Goal: Task Accomplishment & Management: Manage account settings

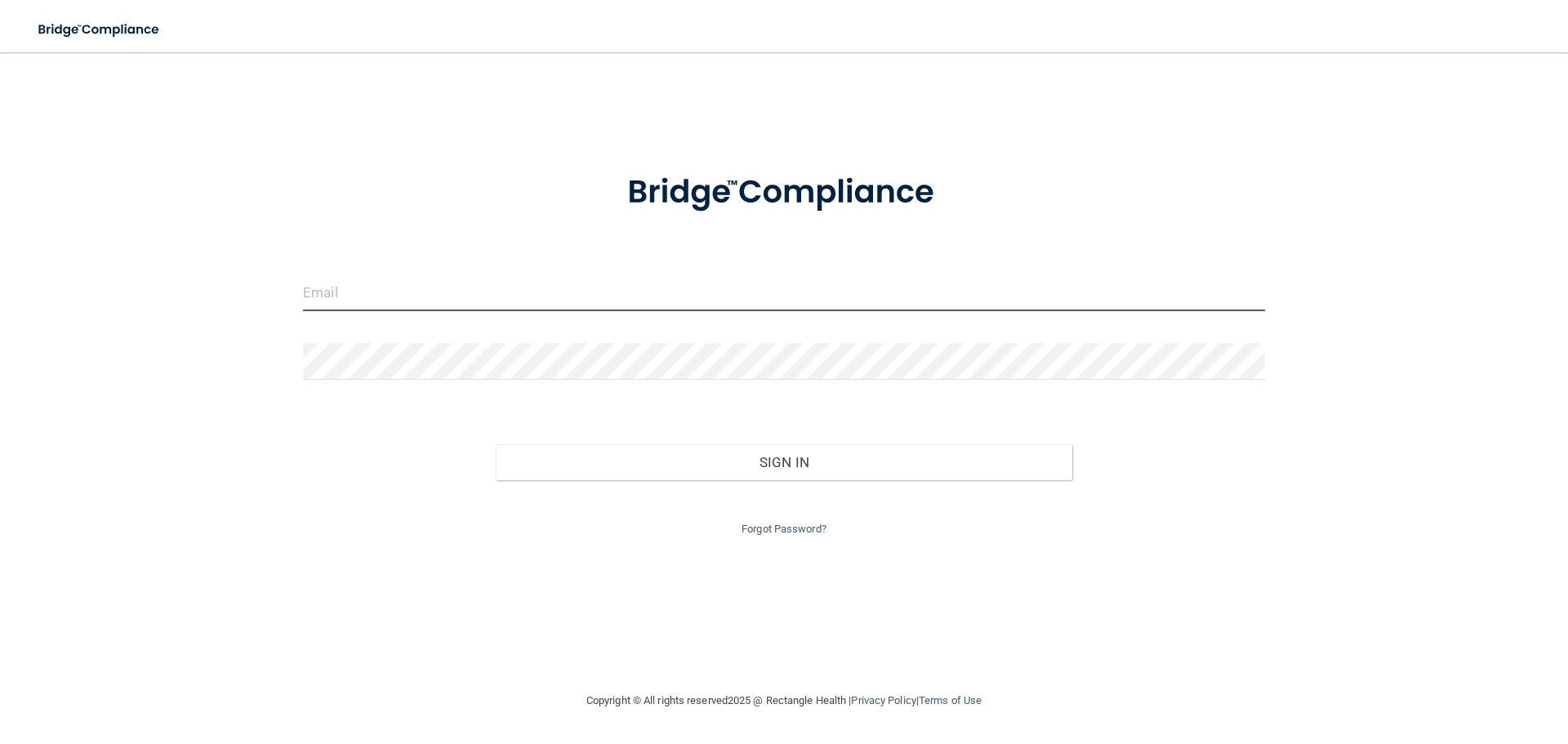
type input "[EMAIL_ADDRESS][DOMAIN_NAME]"
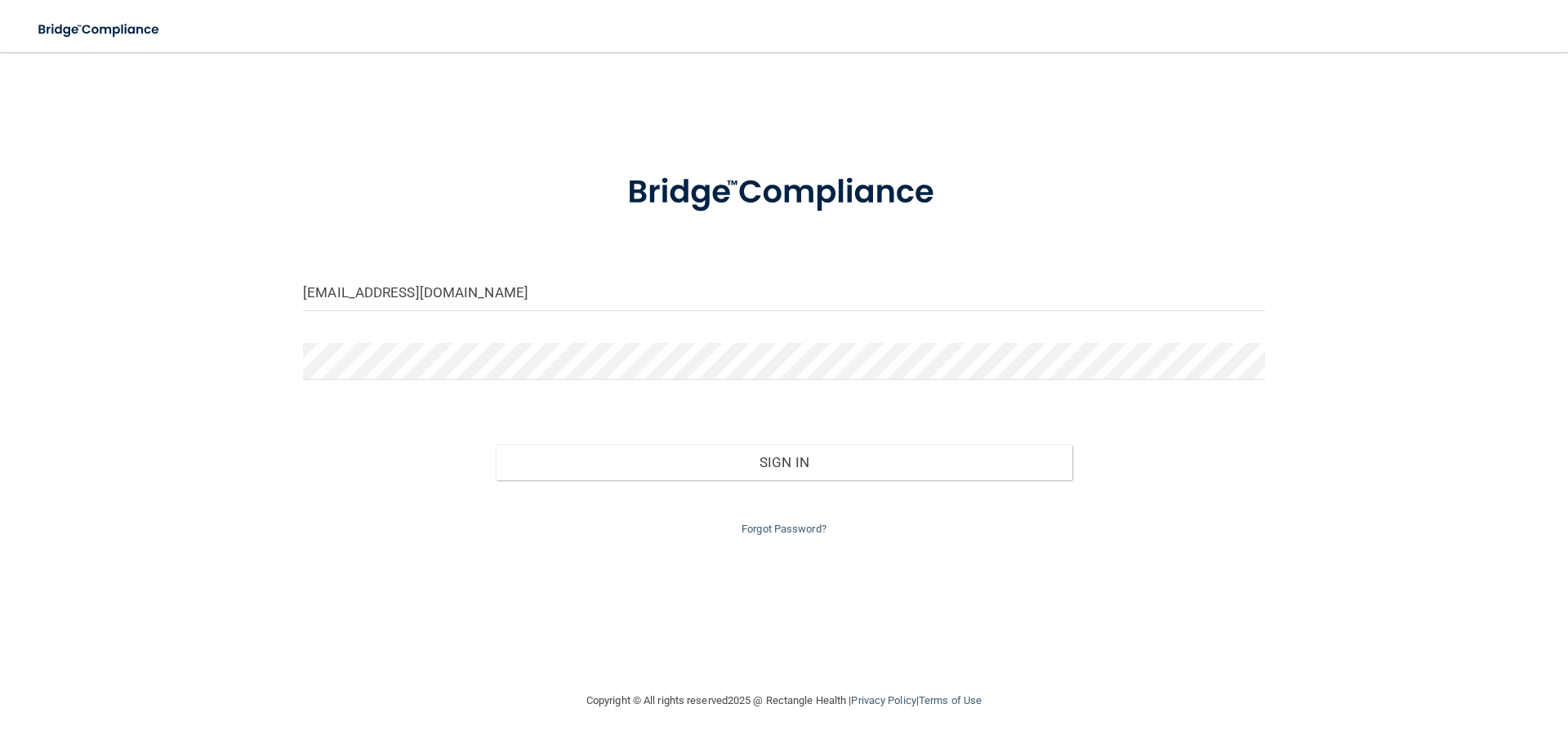
click at [882, 480] on div "Forgot Password?" at bounding box center [784, 510] width 987 height 59
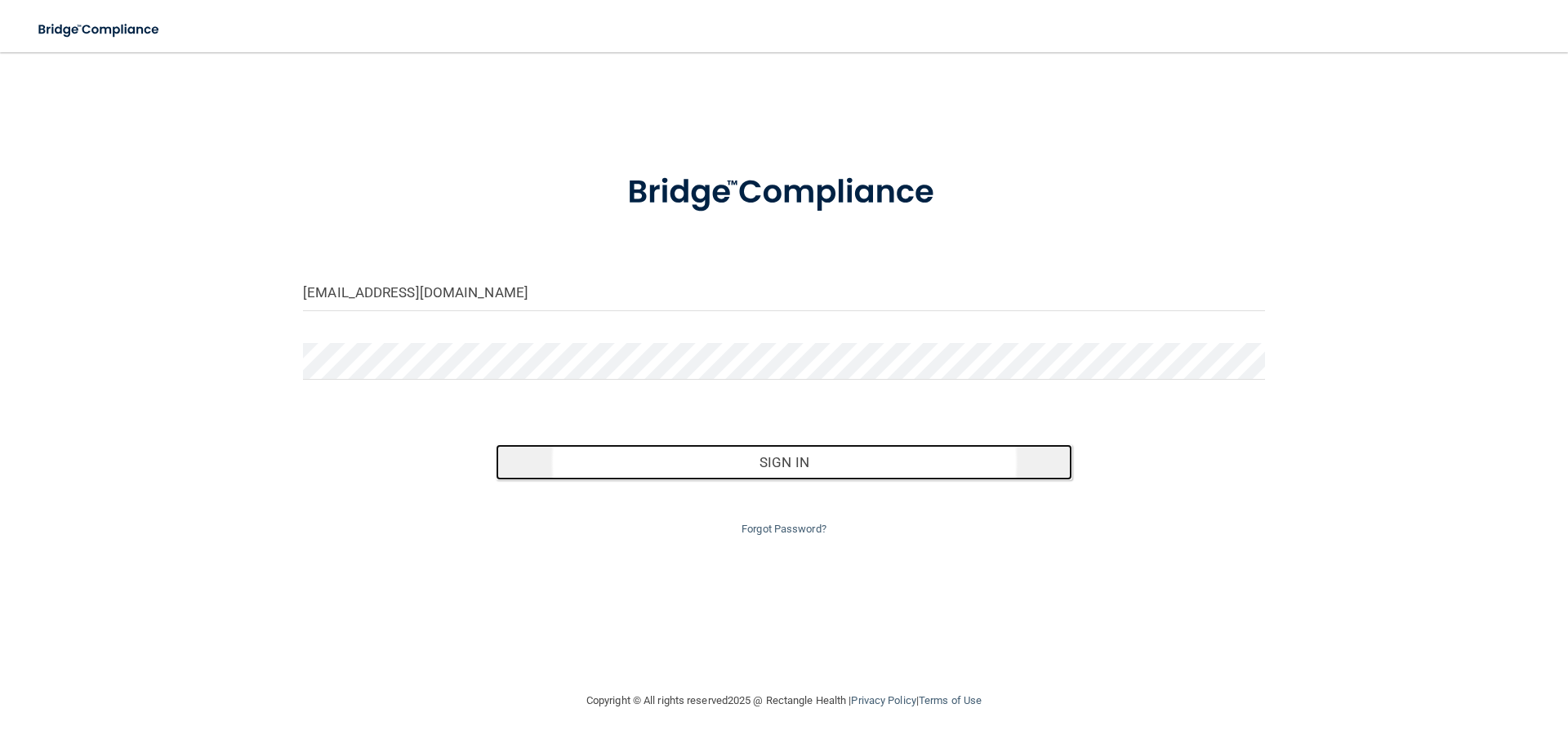
click at [784, 444] on button "Sign In" at bounding box center [784, 462] width 577 height 36
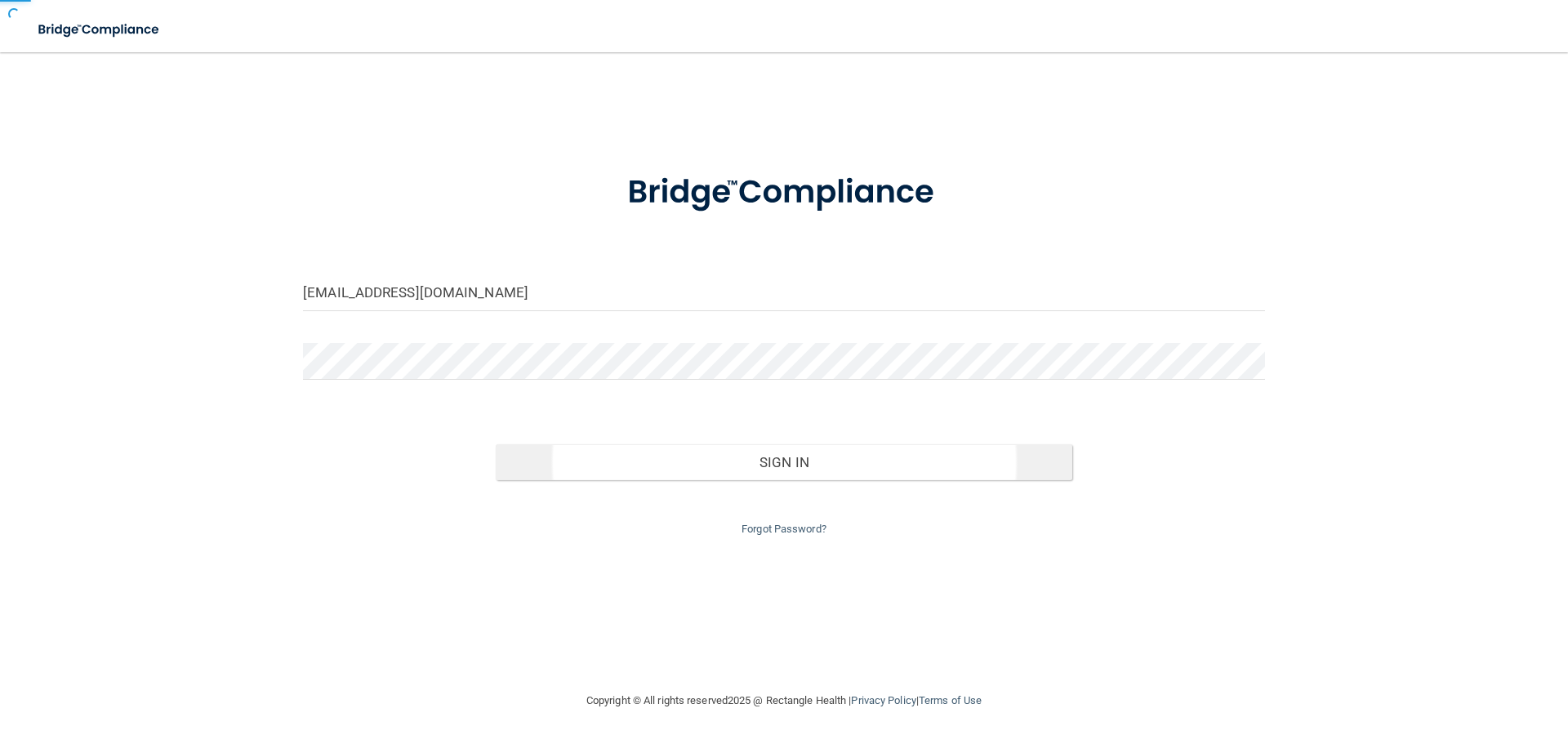
click at [786, 462] on div "Invalid email/password. You don't have permission to access that page. Sign In …" at bounding box center [784, 475] width 987 height 127
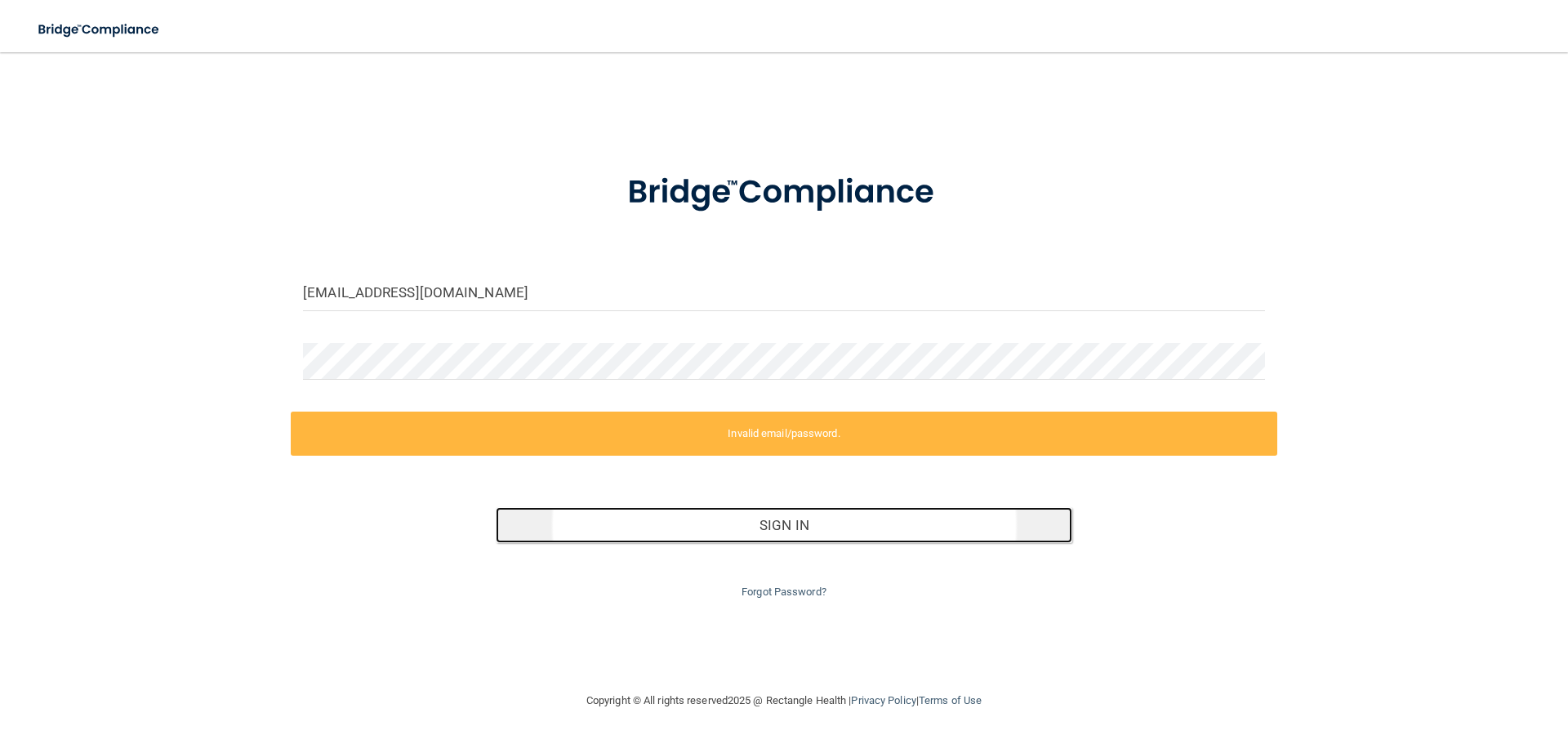
click at [735, 521] on button "Sign In" at bounding box center [784, 526] width 577 height 36
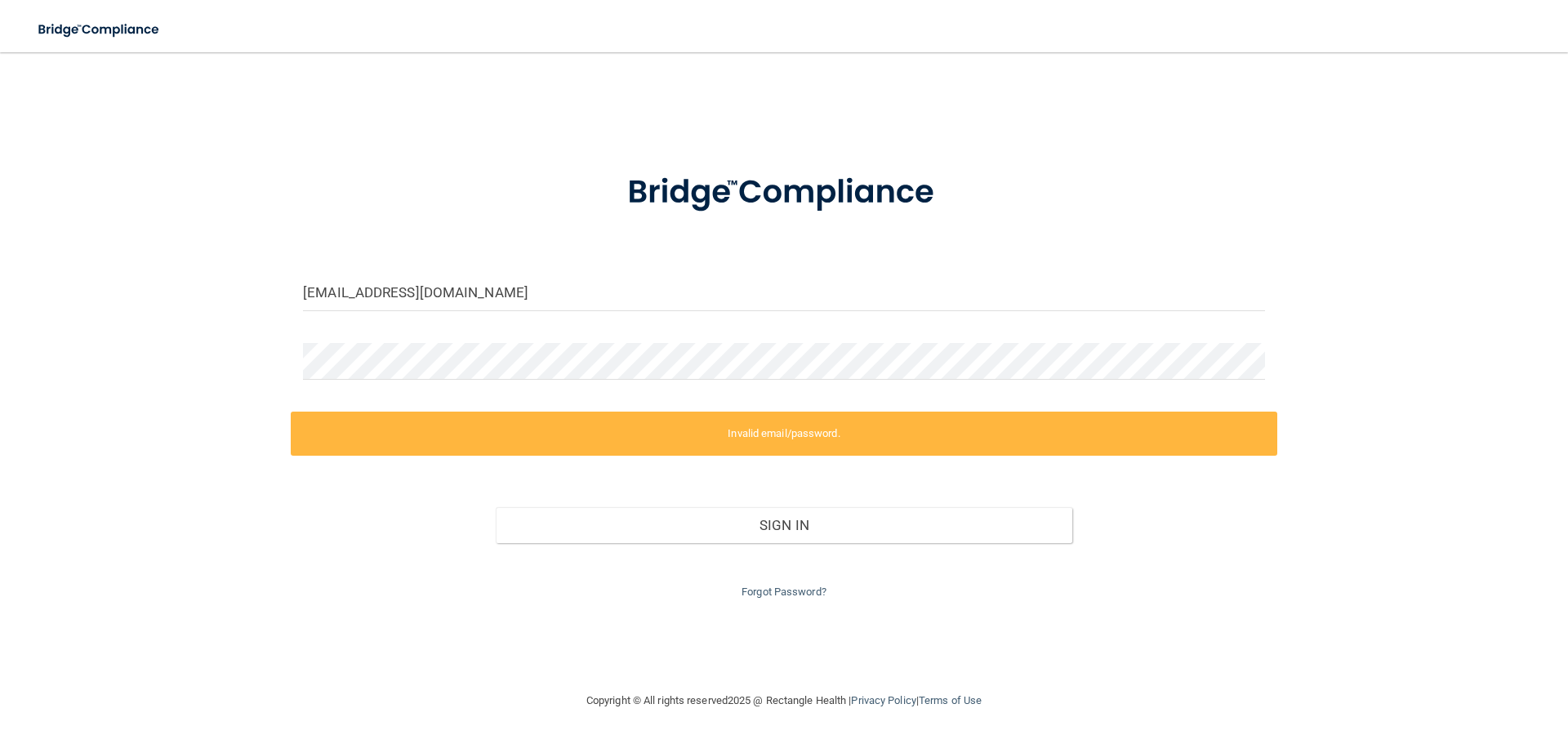
click at [961, 339] on form "[EMAIL_ADDRESS][DOMAIN_NAME] Invalid email/password. You don't have permission …" at bounding box center [784, 376] width 962 height 452
drag, startPoint x: 390, startPoint y: 342, endPoint x: 128, endPoint y: 352, distance: 262.2
click at [128, 352] on div "[EMAIL_ADDRESS][DOMAIN_NAME] Invalid email/password. You don't have permission …" at bounding box center [784, 372] width 1503 height 606
click at [121, 365] on div "[EMAIL_ADDRESS][DOMAIN_NAME] Invalid email/password. You don't have permission …" at bounding box center [784, 372] width 1503 height 606
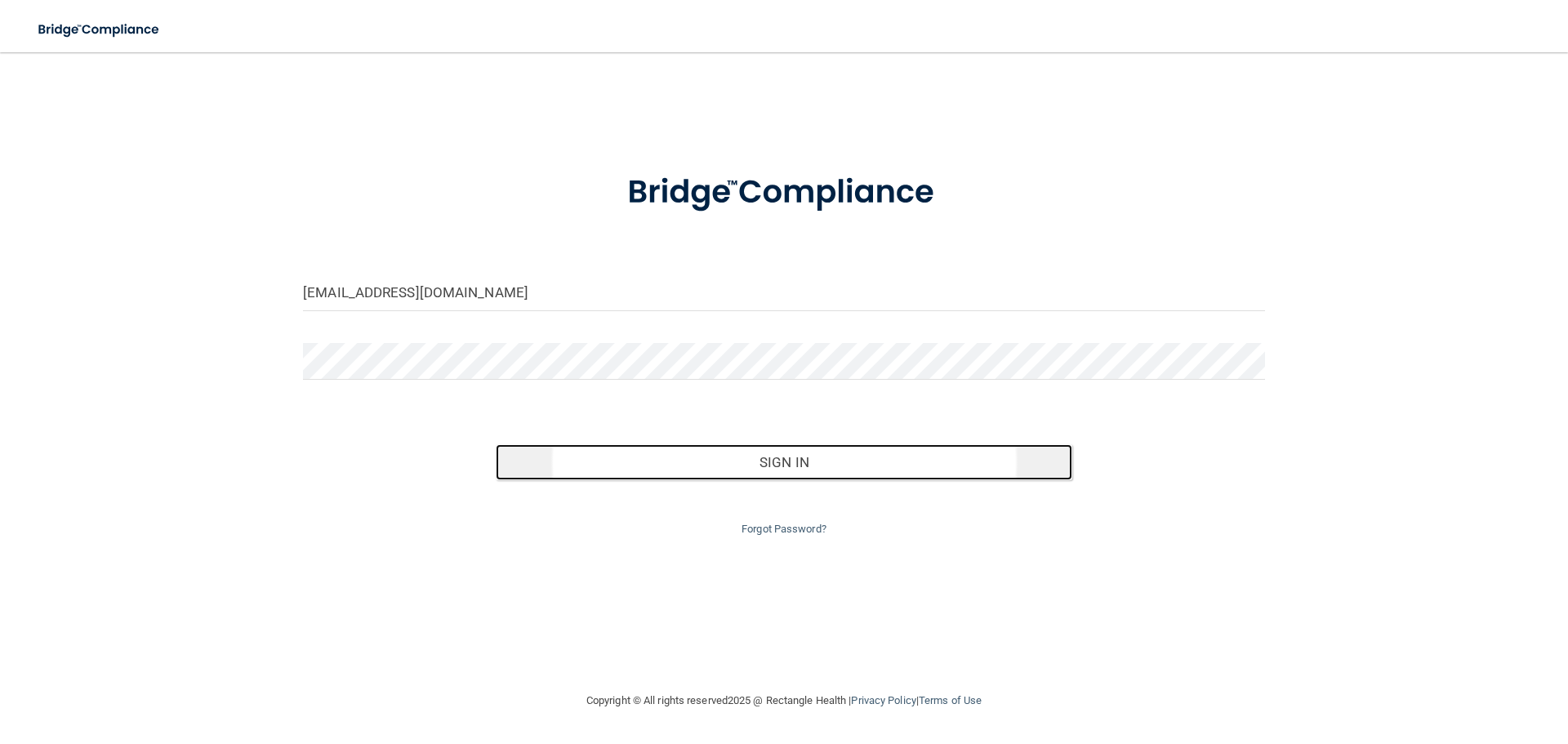
click at [762, 477] on button "Sign In" at bounding box center [784, 462] width 577 height 36
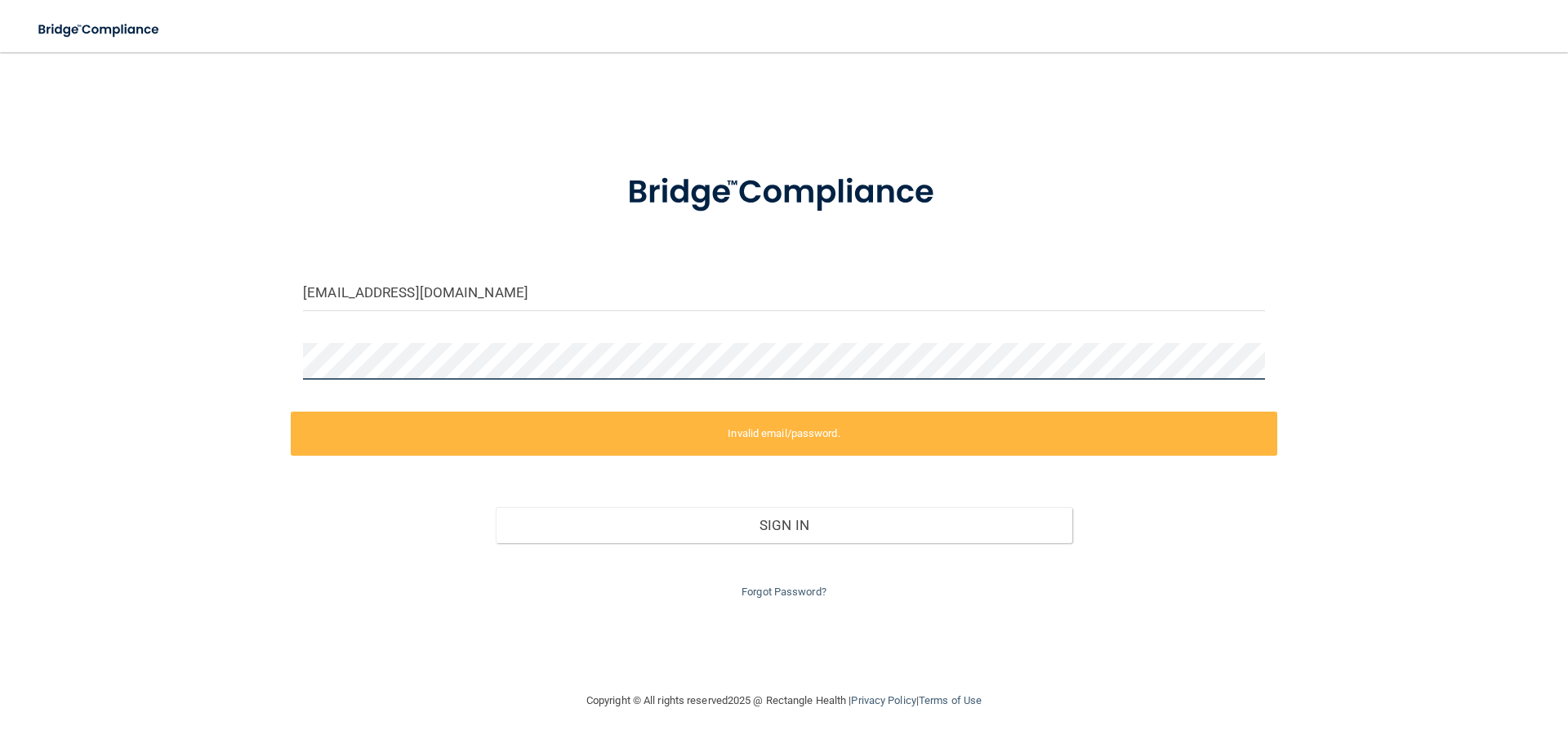
click at [14, 349] on main "[EMAIL_ADDRESS][DOMAIN_NAME] Invalid email/password. You don't have permission …" at bounding box center [784, 398] width 1568 height 692
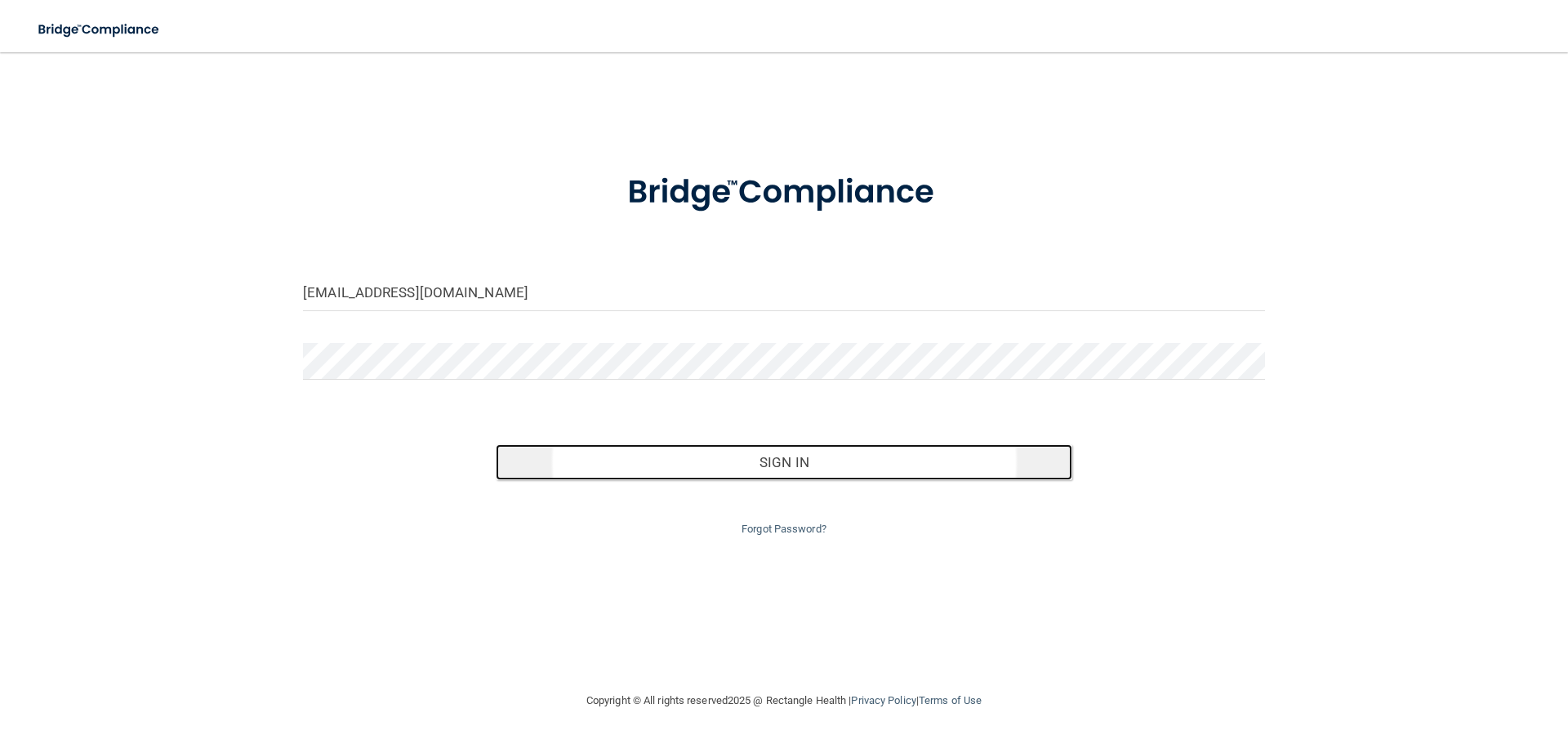
click at [671, 452] on button "Sign In" at bounding box center [784, 462] width 577 height 36
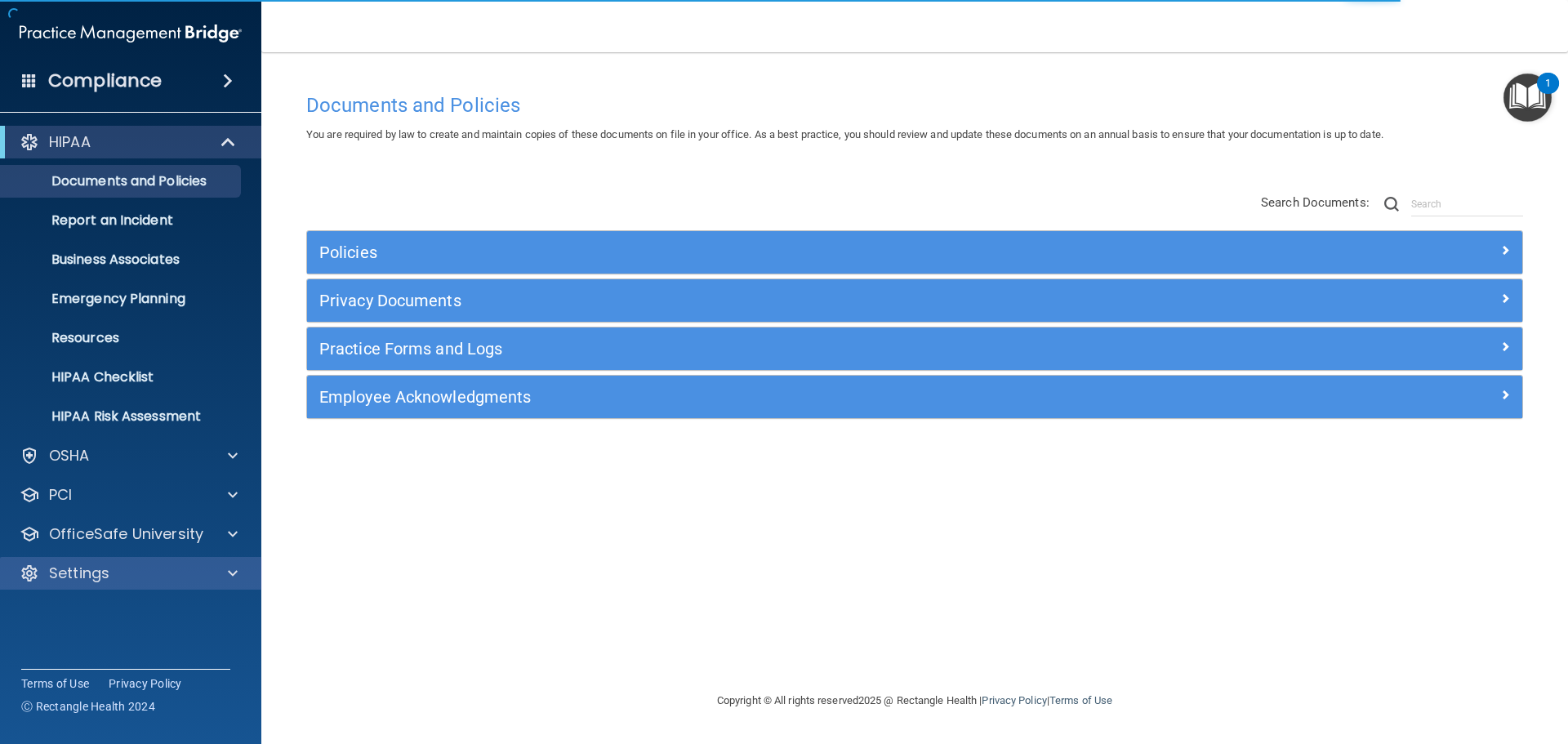
click at [206, 561] on div "Settings" at bounding box center [131, 574] width 262 height 33
click at [226, 567] on div at bounding box center [231, 574] width 41 height 20
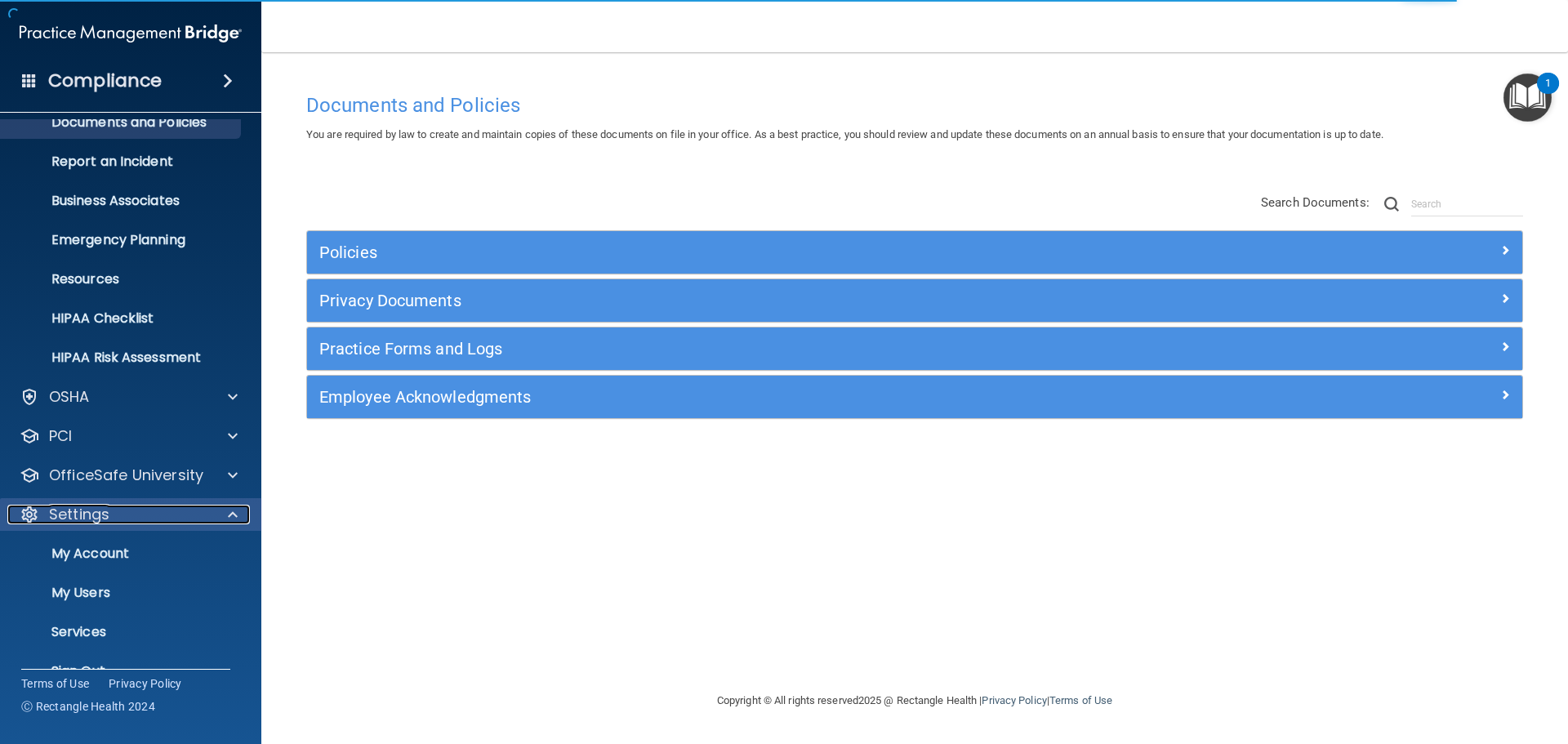
scroll to position [90, 0]
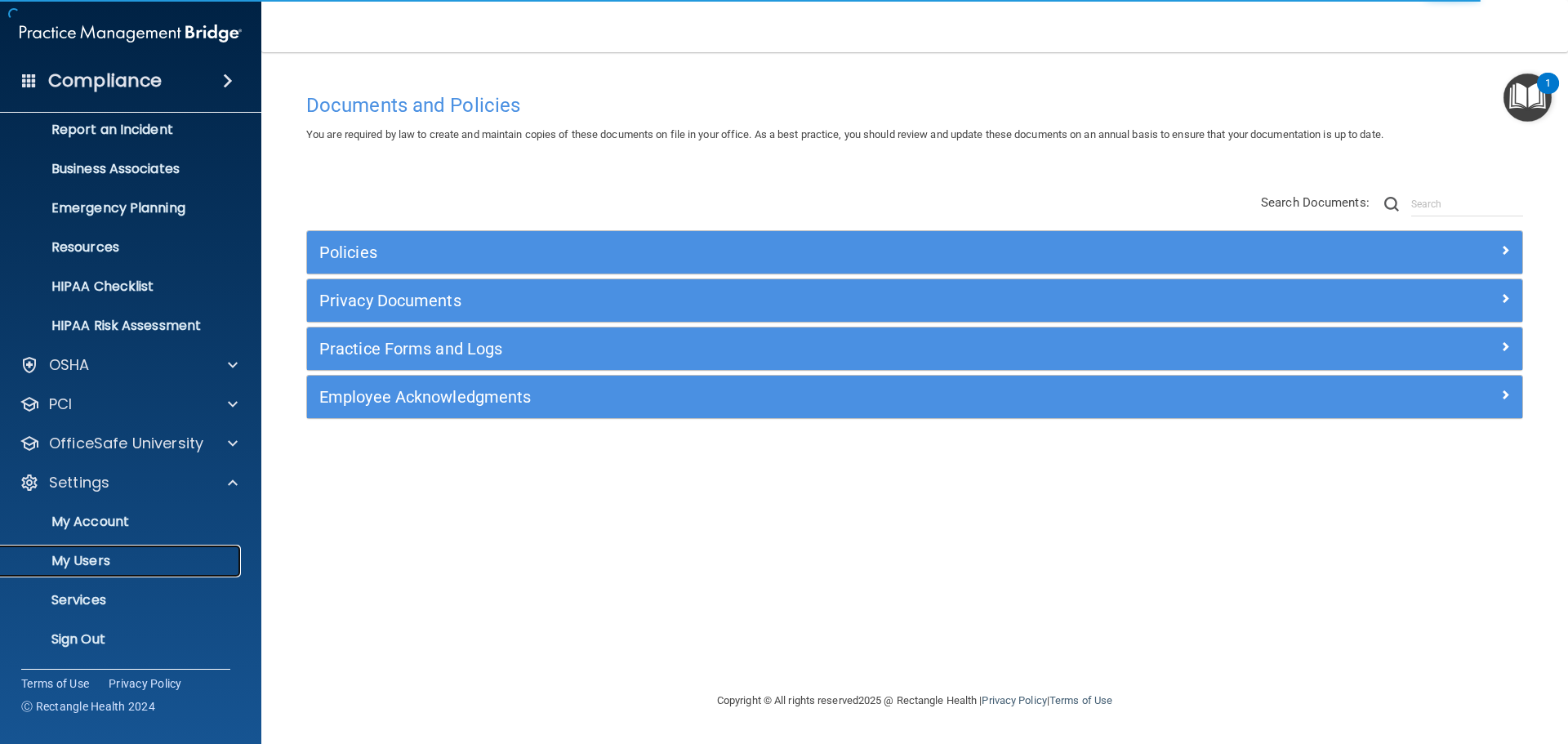
click at [126, 568] on p "My Users" at bounding box center [122, 562] width 223 height 16
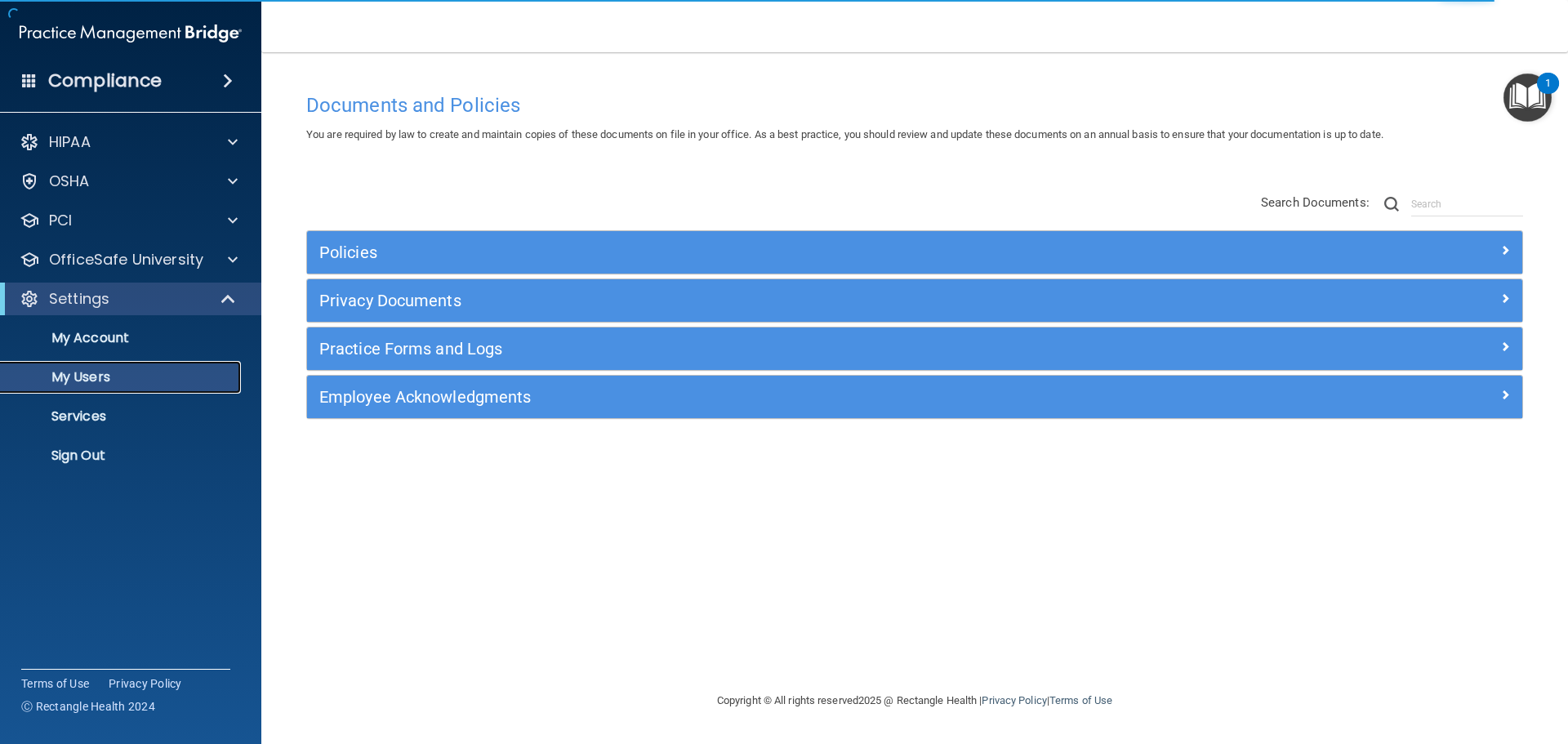
select select "20"
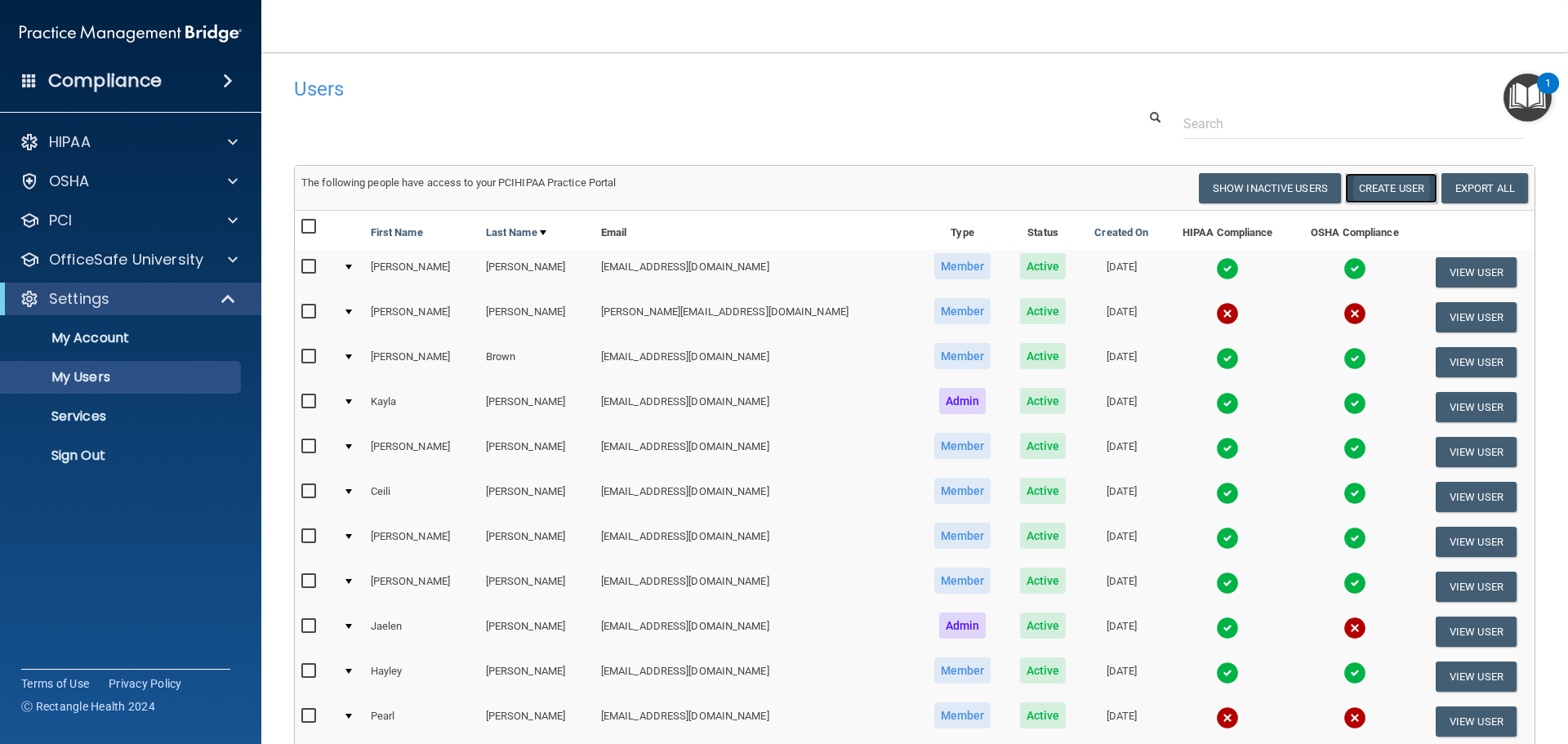
click at [1401, 191] on button "Create User" at bounding box center [1391, 188] width 92 height 30
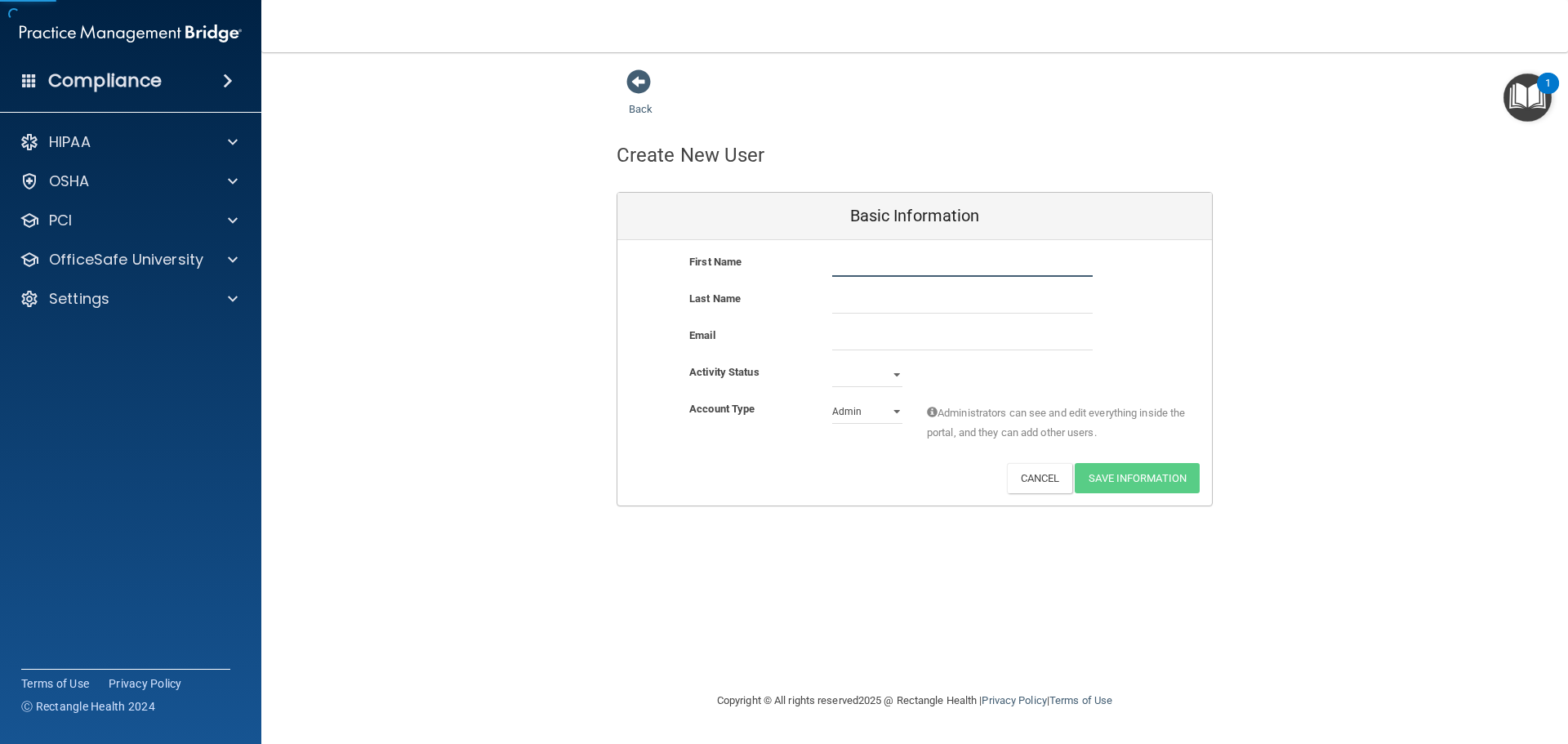
click at [891, 268] on input "text" at bounding box center [962, 264] width 260 height 25
type input "[PERSON_NAME]"
click at [906, 308] on input "text" at bounding box center [962, 301] width 260 height 25
type input "[PERSON_NAME]"
click at [923, 342] on input "email" at bounding box center [962, 338] width 260 height 25
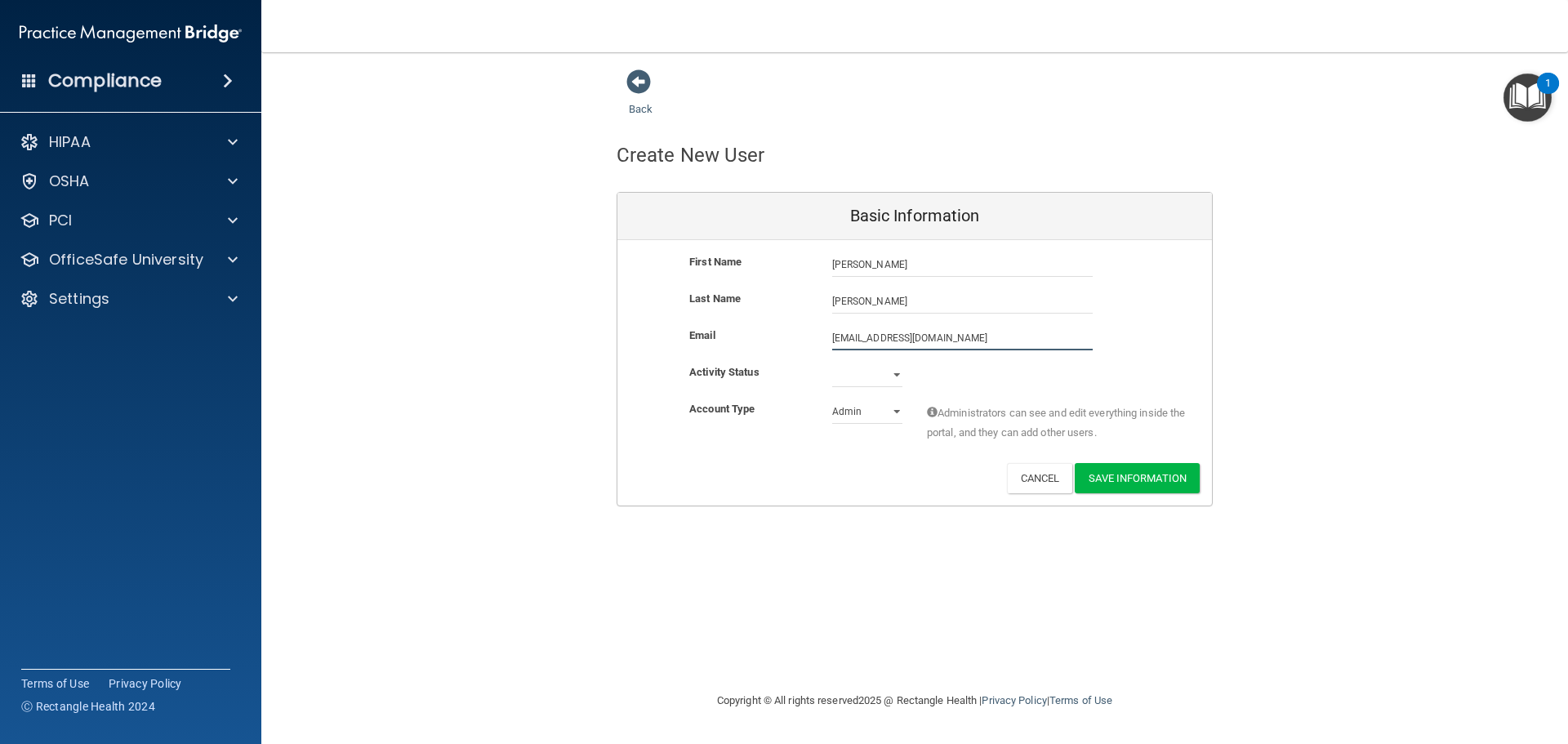
type input "[EMAIL_ADDRESS][DOMAIN_NAME]"
click at [883, 372] on select "Active Inactive" at bounding box center [868, 375] width 71 height 25
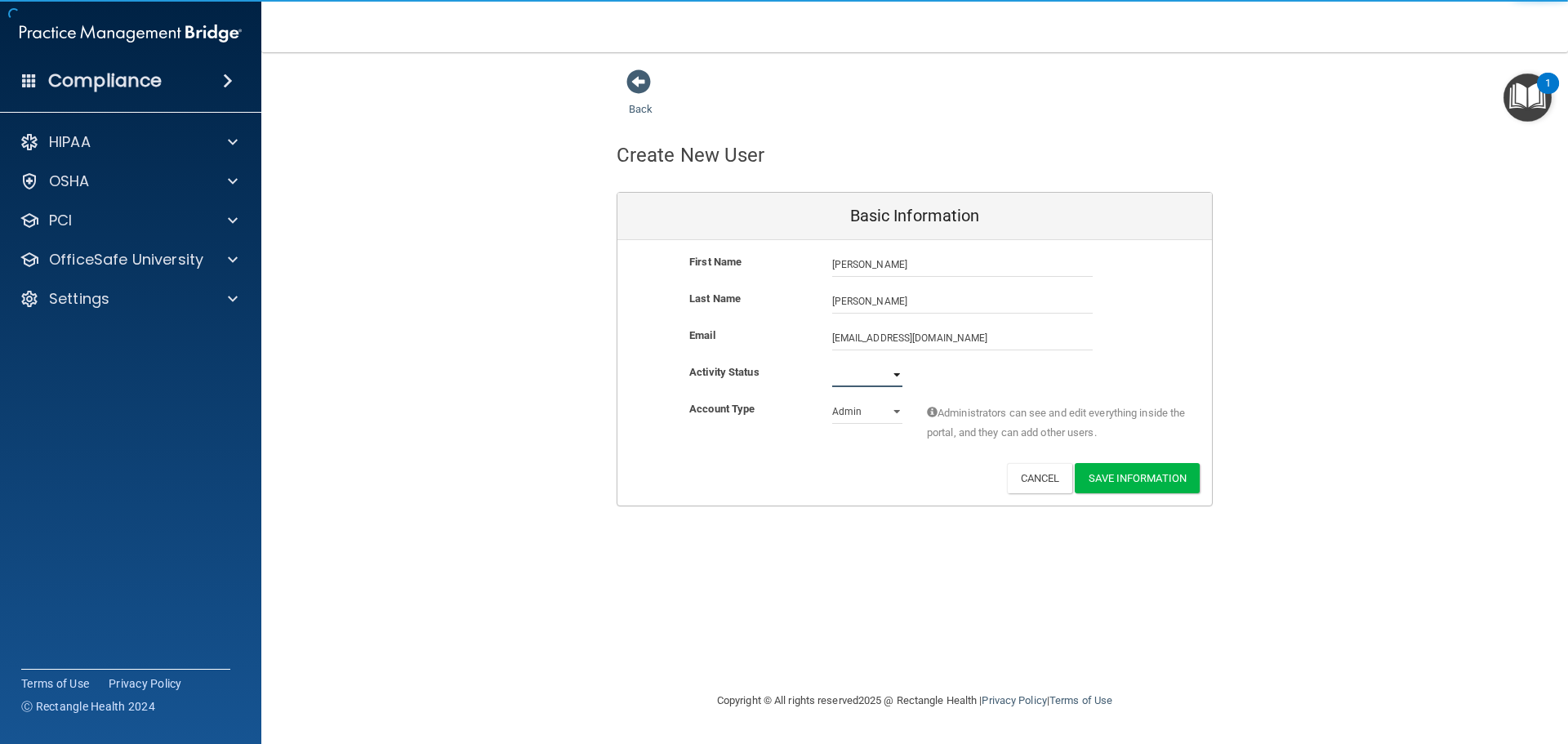
select select "active"
click at [832, 363] on select "Active Inactive" at bounding box center [868, 375] width 71 height 25
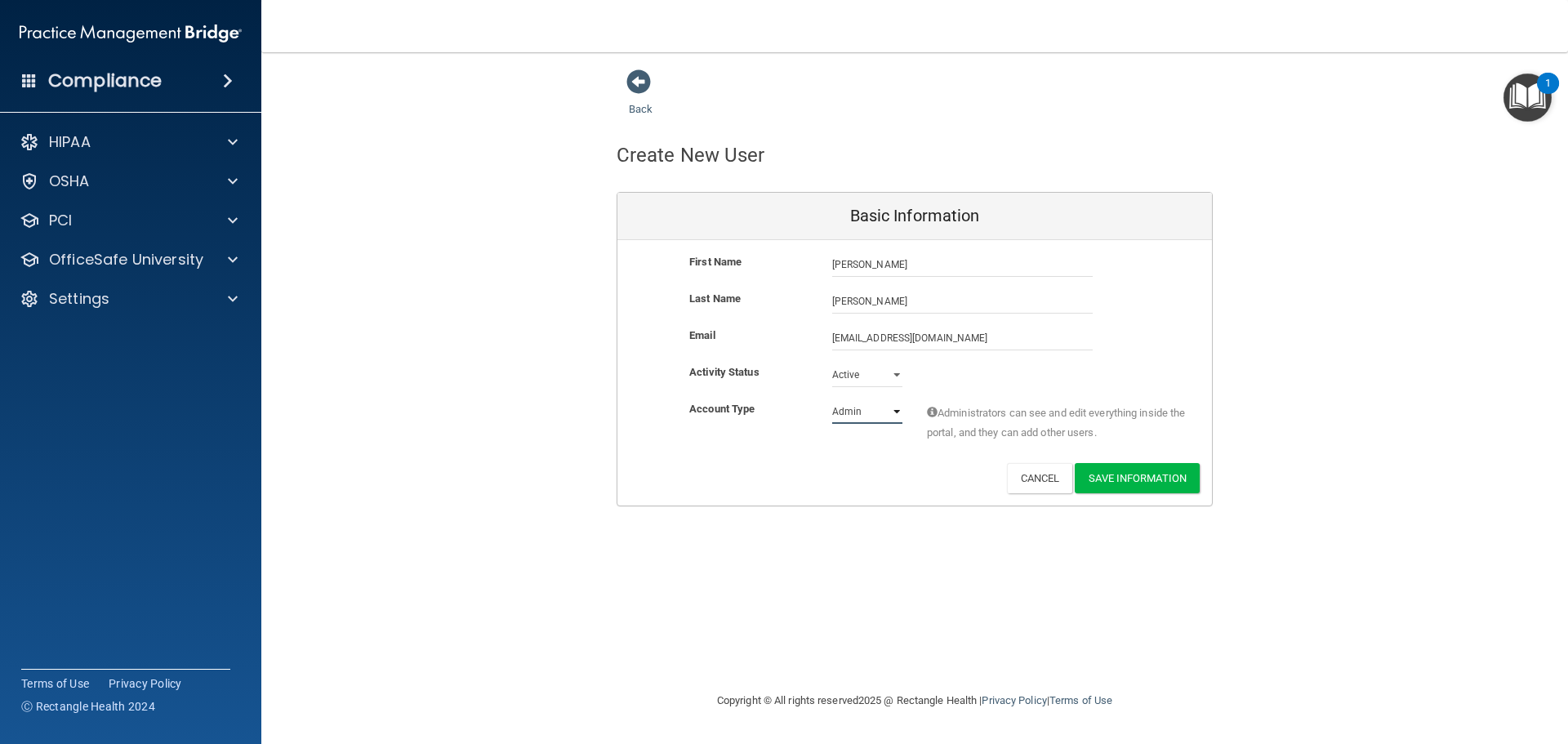
click at [875, 410] on select "Admin Member" at bounding box center [868, 412] width 71 height 25
select select "practice_member"
click at [832, 400] on select "Admin Member" at bounding box center [868, 412] width 71 height 25
click at [1179, 471] on button "Save Information" at bounding box center [1137, 478] width 125 height 30
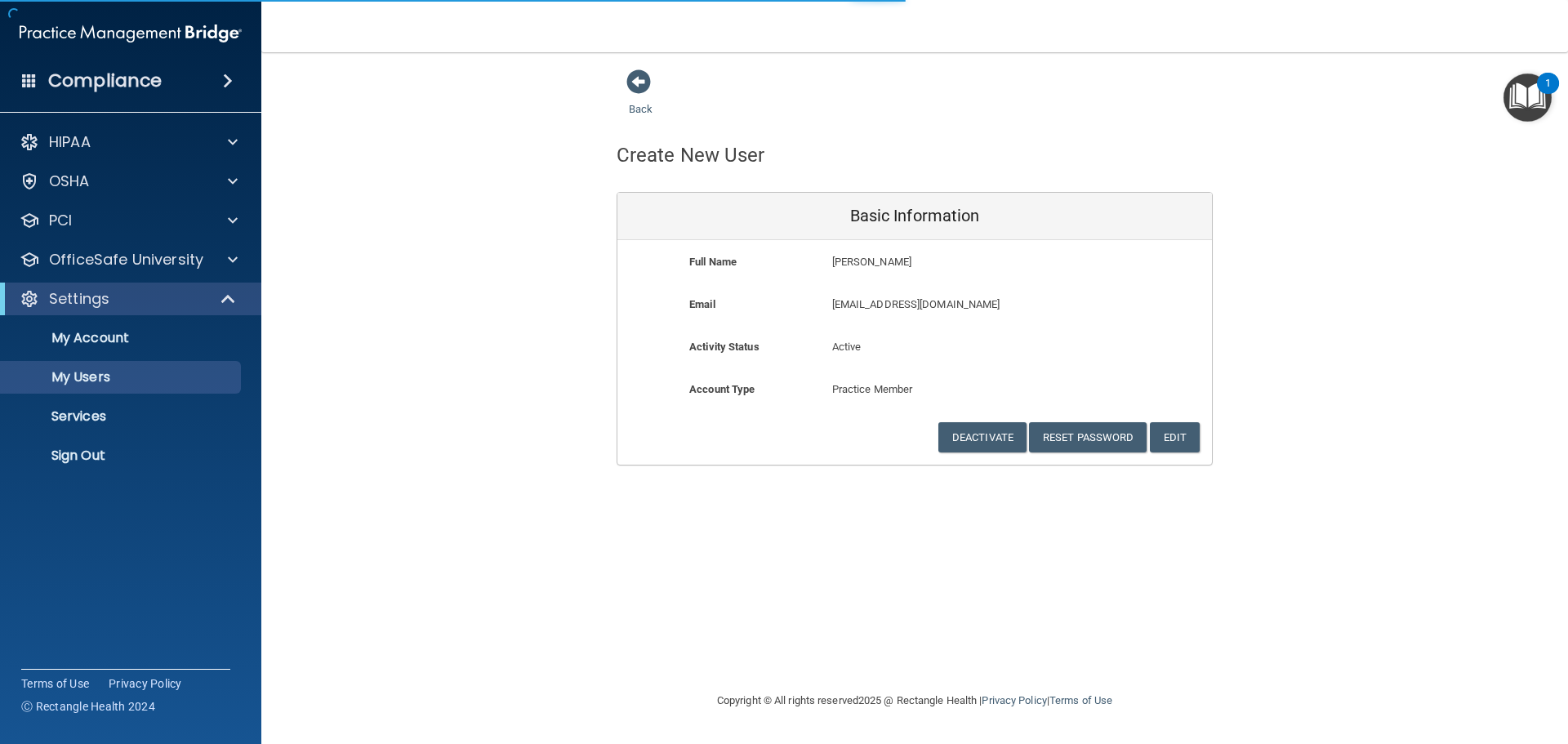
select select "20"
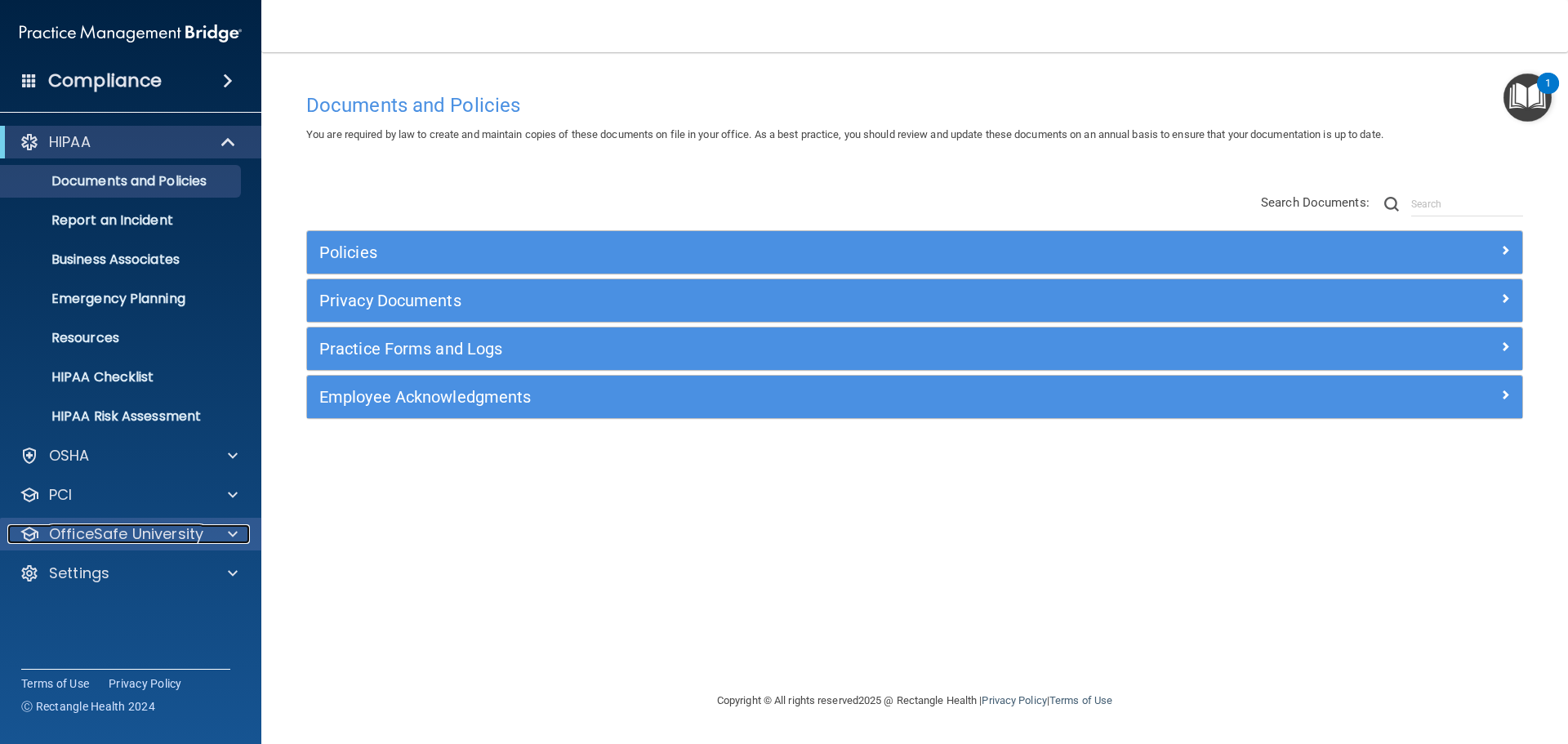
click at [200, 531] on p "OfficeSafe University" at bounding box center [126, 535] width 154 height 20
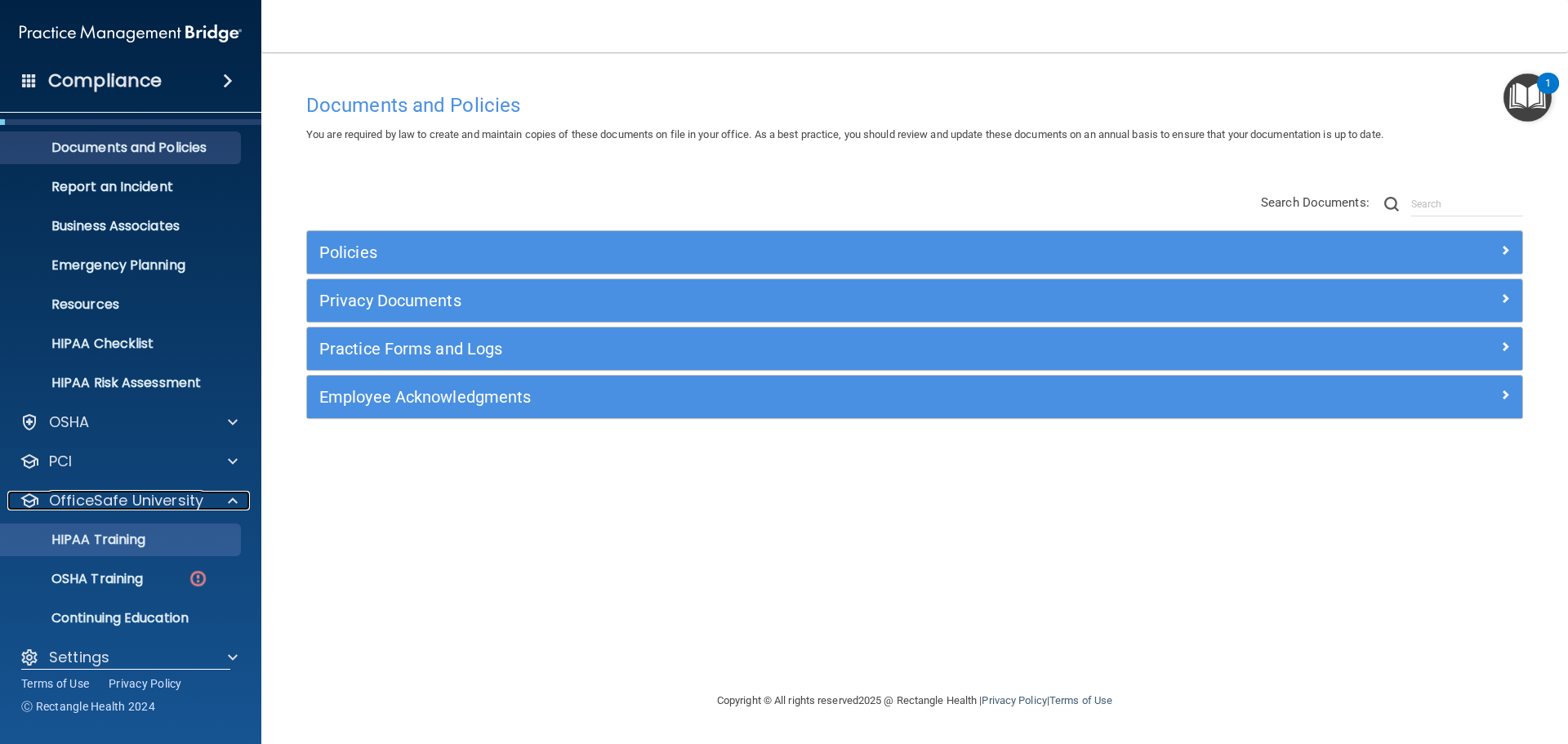
scroll to position [52, 0]
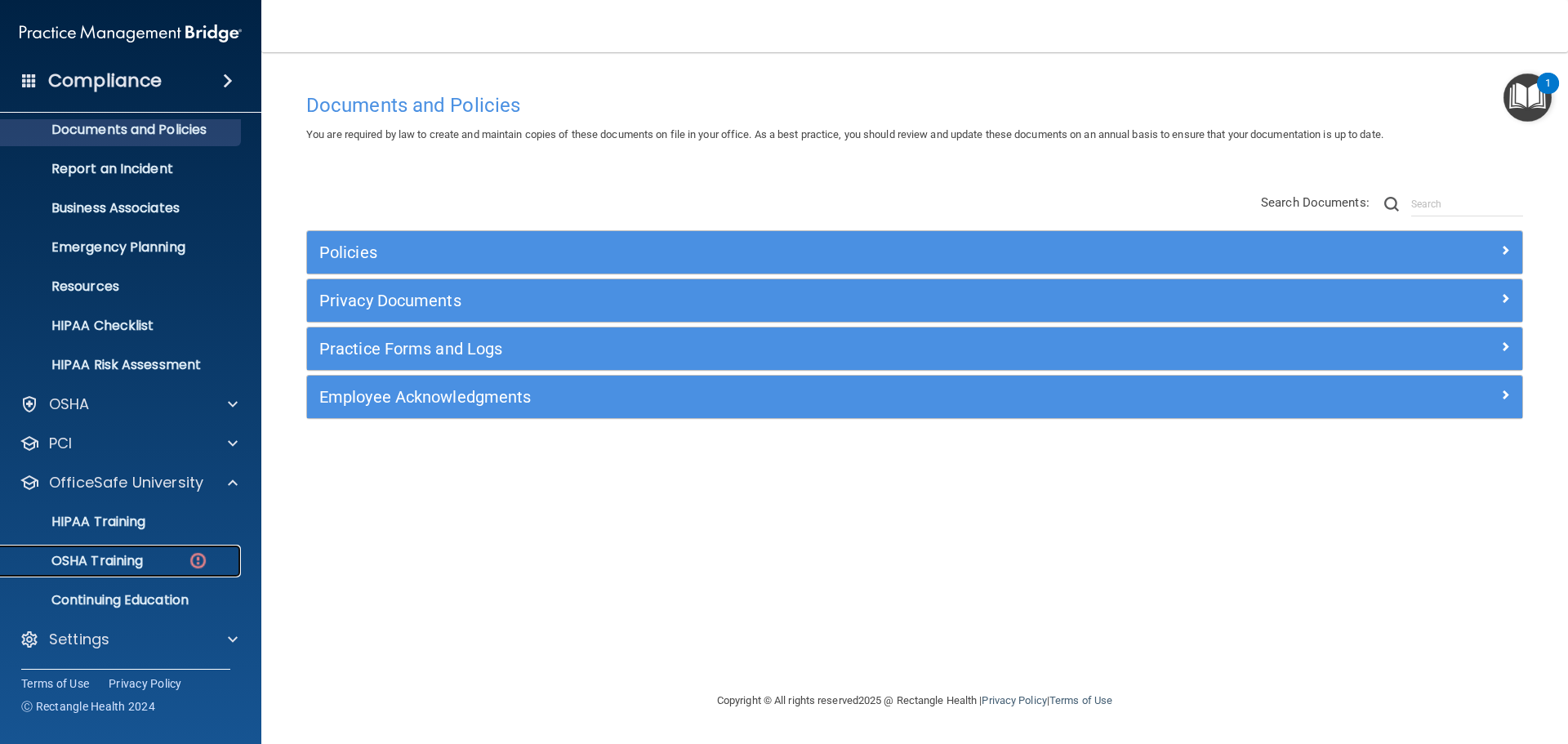
click at [150, 558] on div "OSHA Training" at bounding box center [122, 562] width 223 height 16
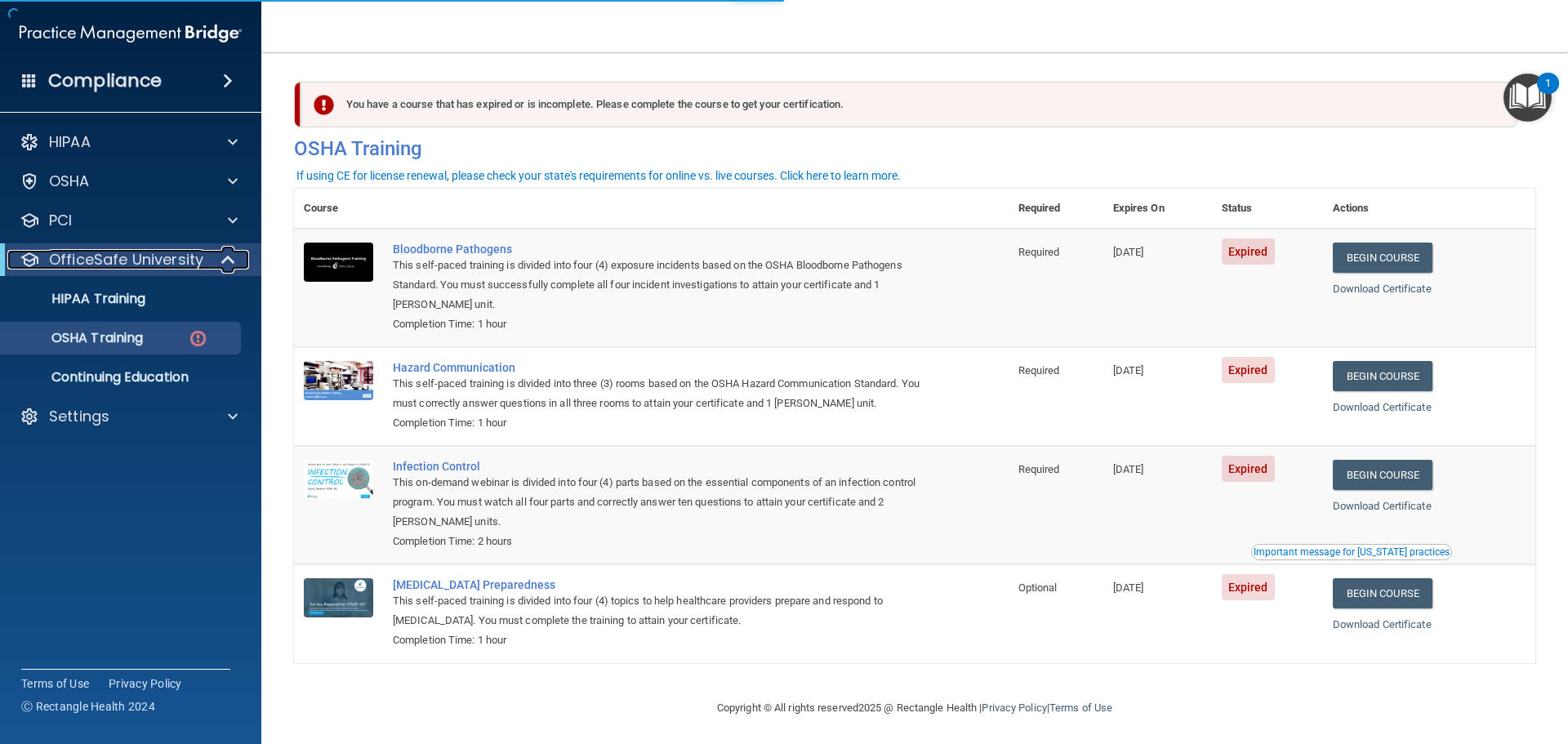
click at [225, 258] on span at bounding box center [230, 259] width 14 height 20
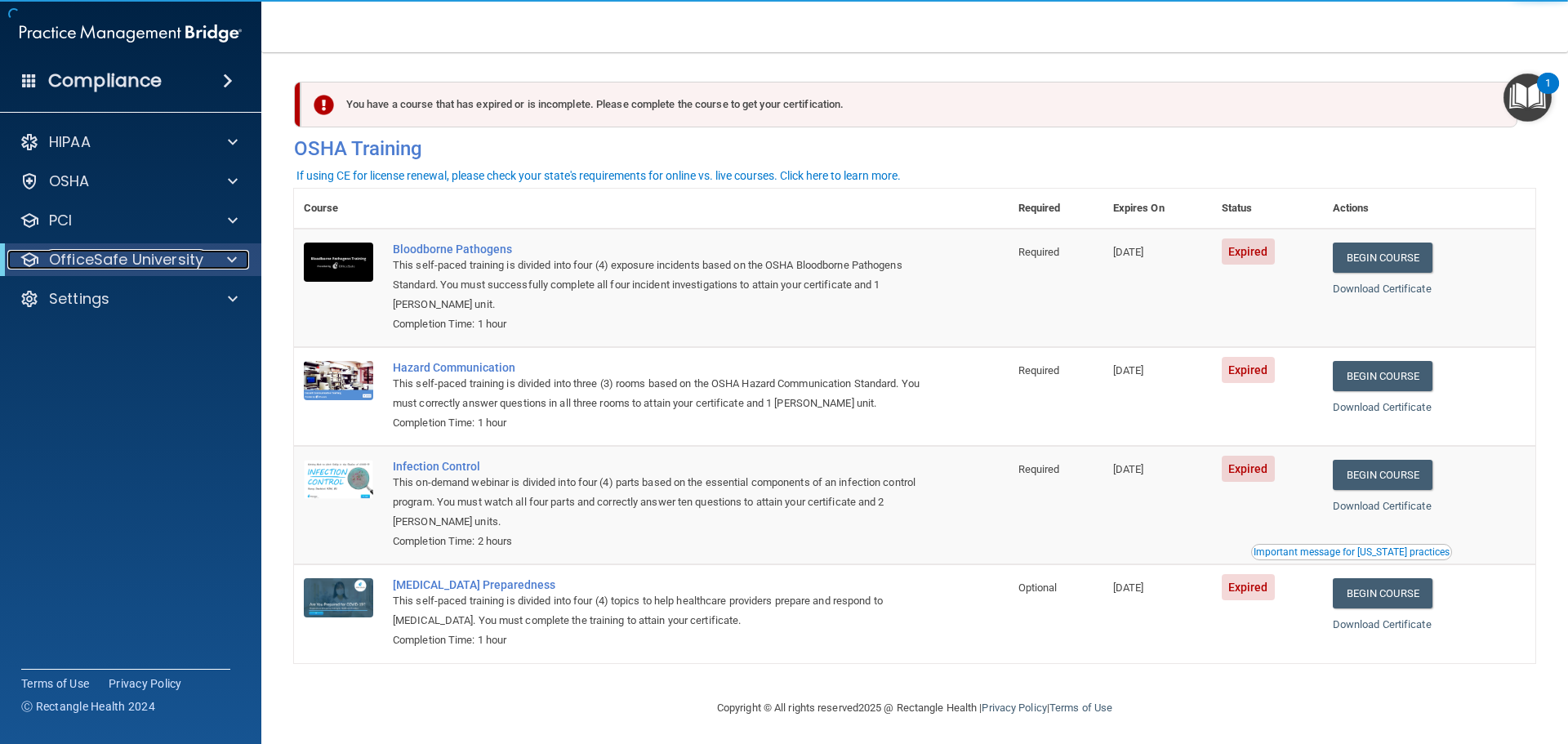
click at [236, 259] on span at bounding box center [232, 259] width 10 height 20
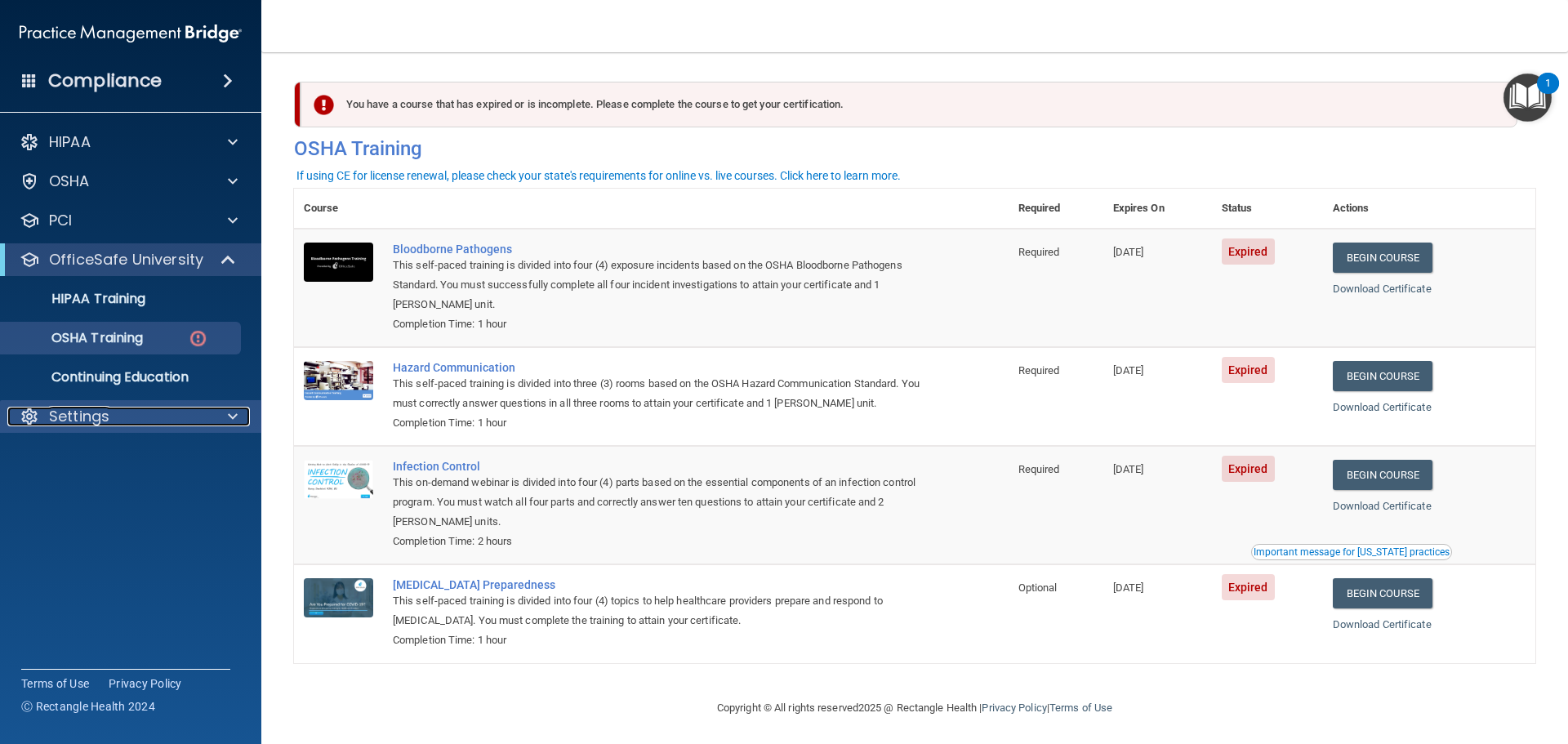
click at [84, 413] on p "Settings" at bounding box center [80, 417] width 61 height 20
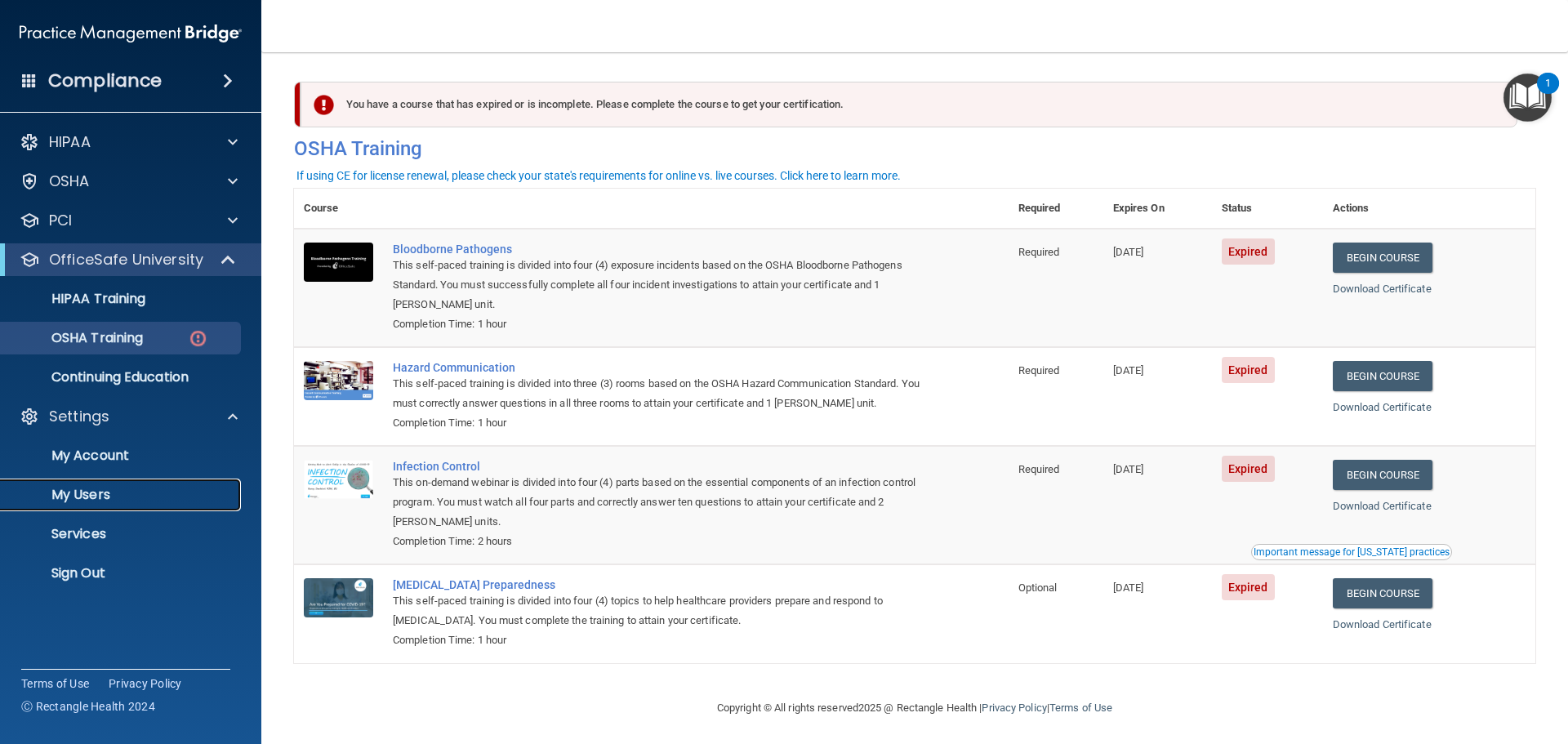
click at [101, 487] on p "My Users" at bounding box center [122, 495] width 223 height 16
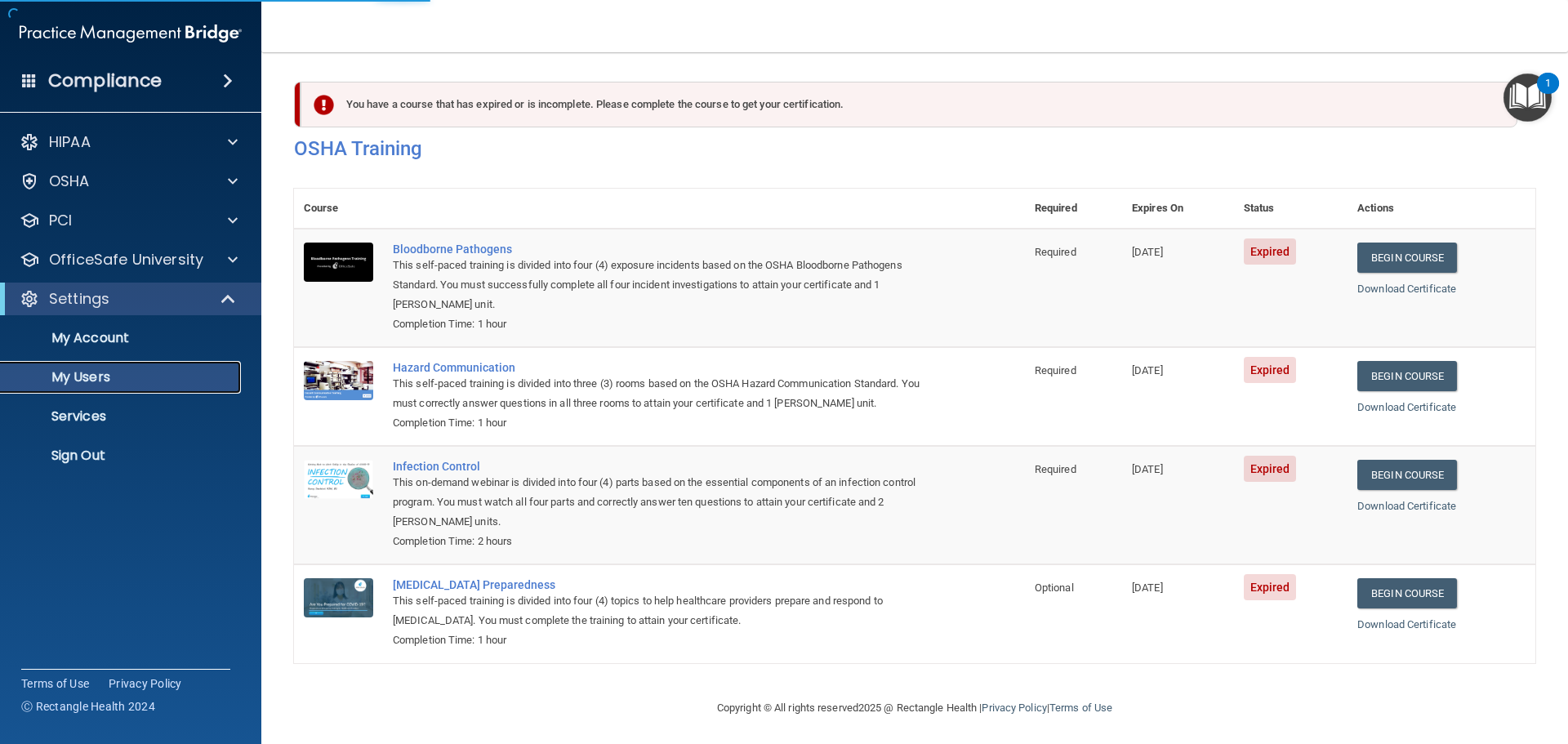
select select "20"
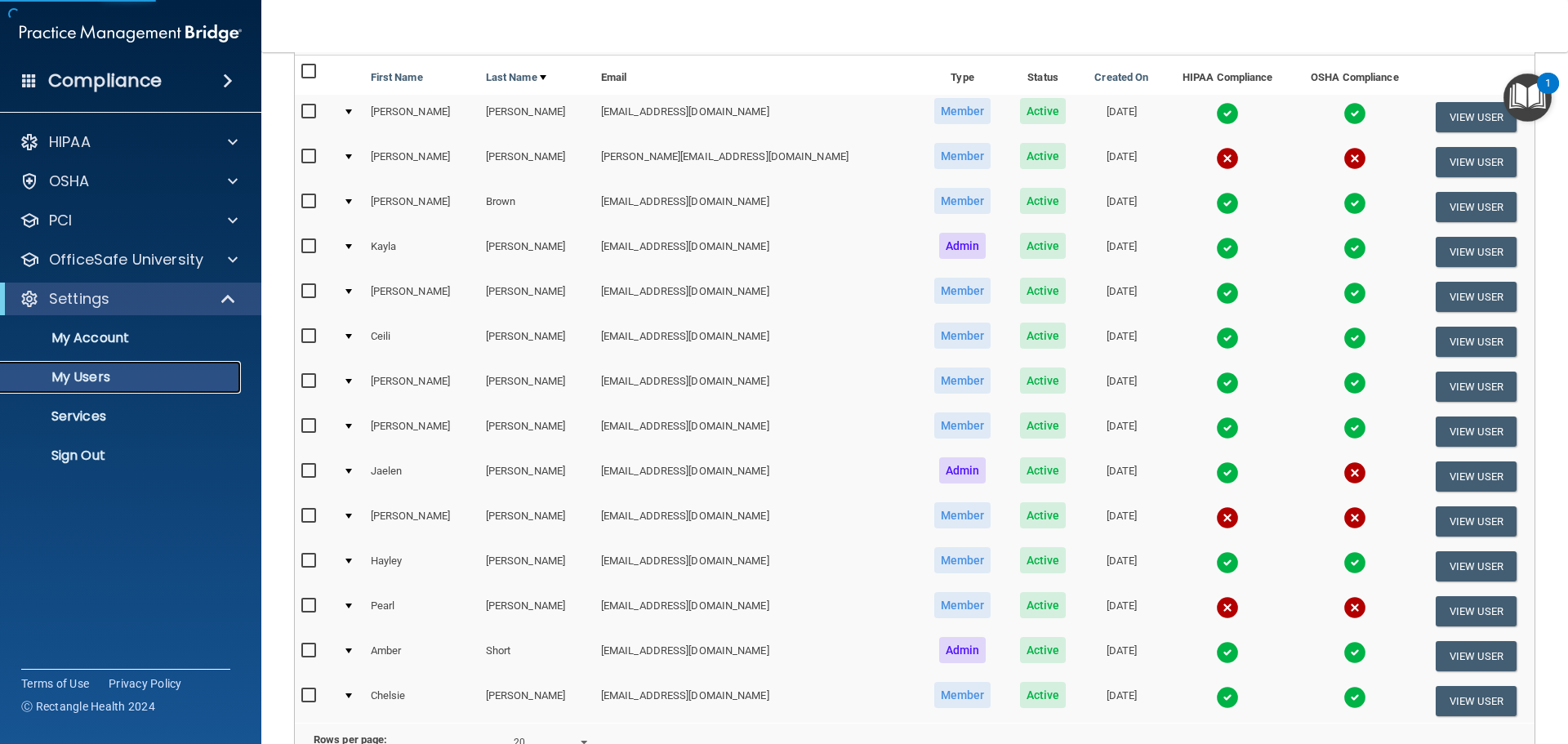
scroll to position [338, 0]
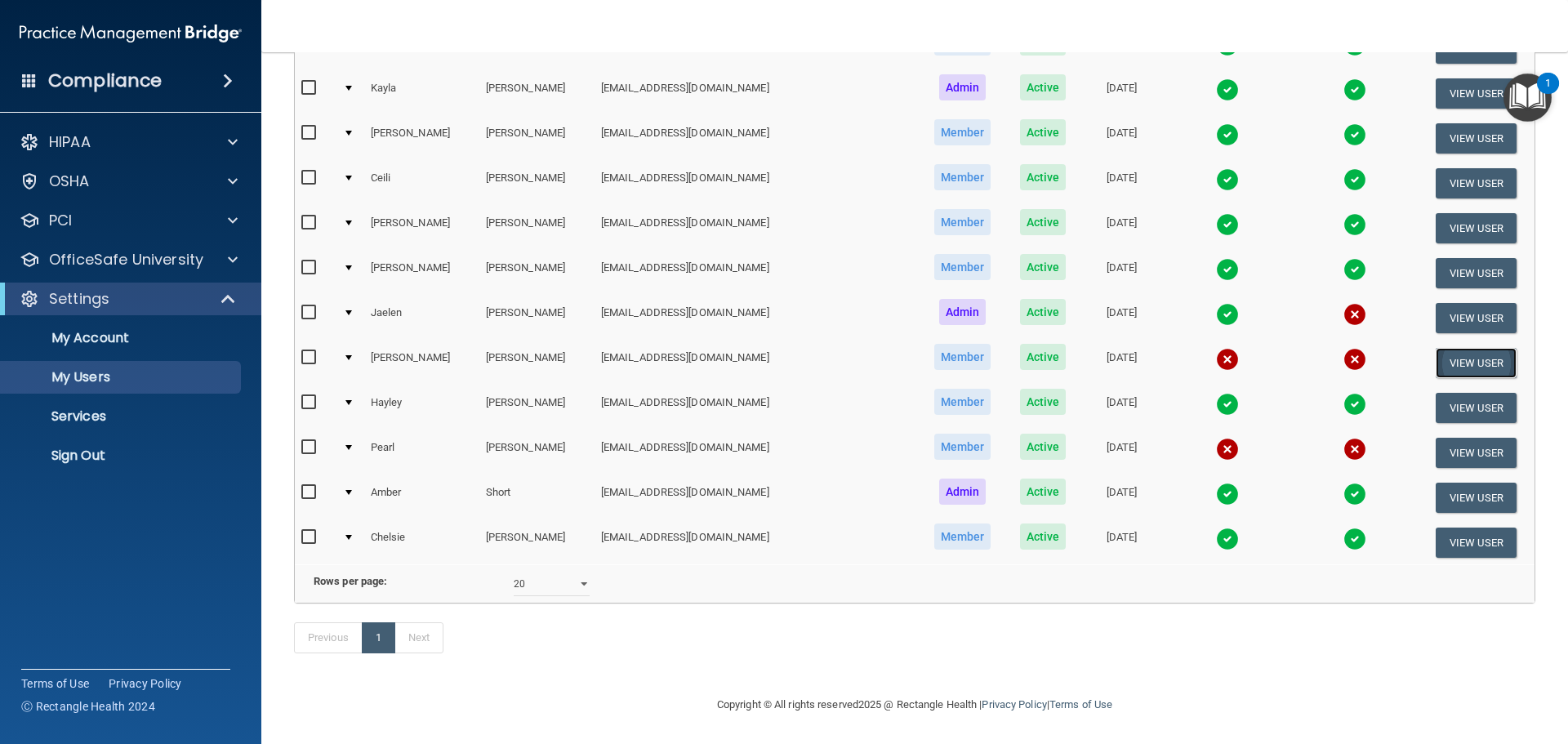
click at [1436, 348] on button "View User" at bounding box center [1476, 363] width 81 height 30
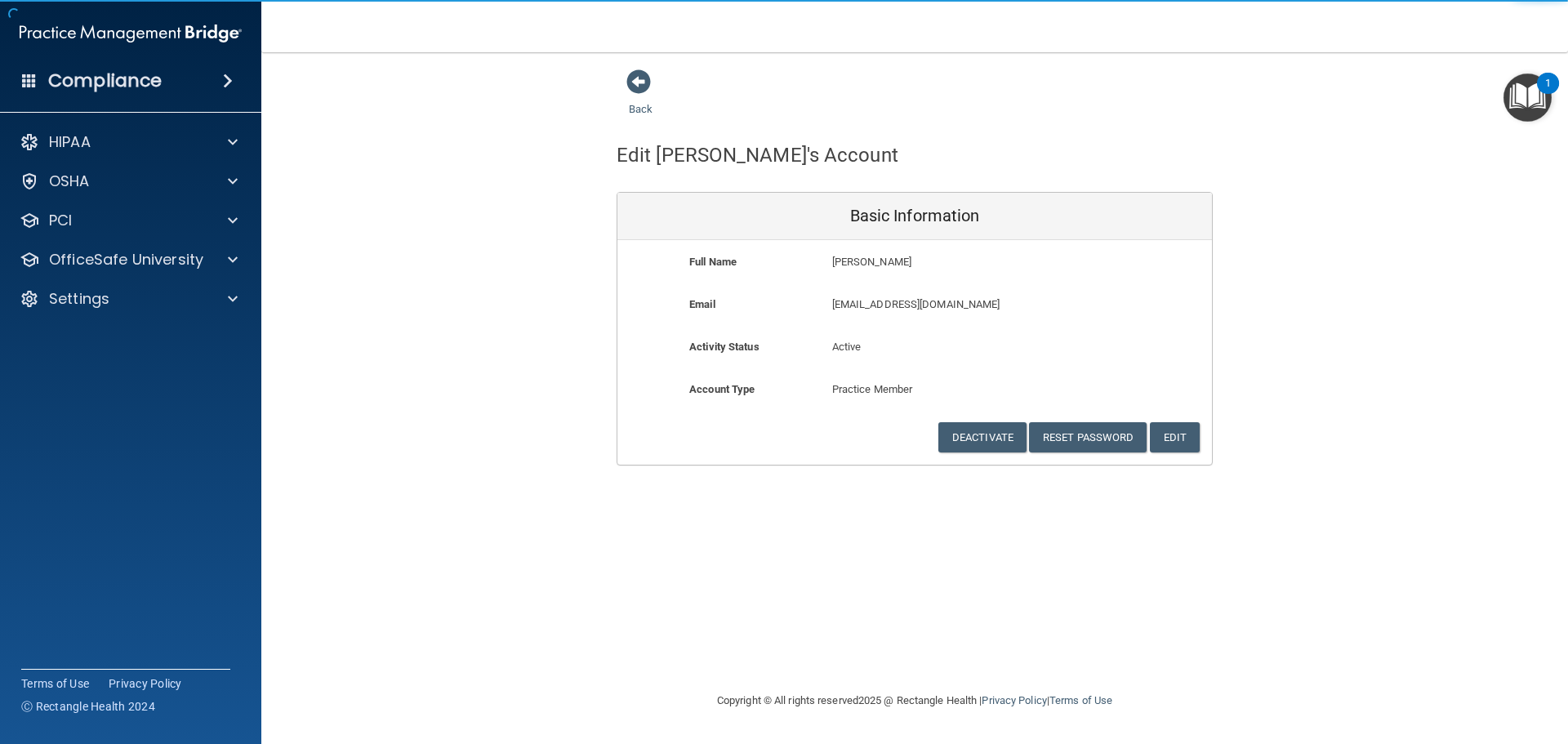
click at [356, 120] on div "Back Edit Abigail's Account Basic Information Full Name Abigail Newcomb Abigail…" at bounding box center [915, 268] width 1241 height 397
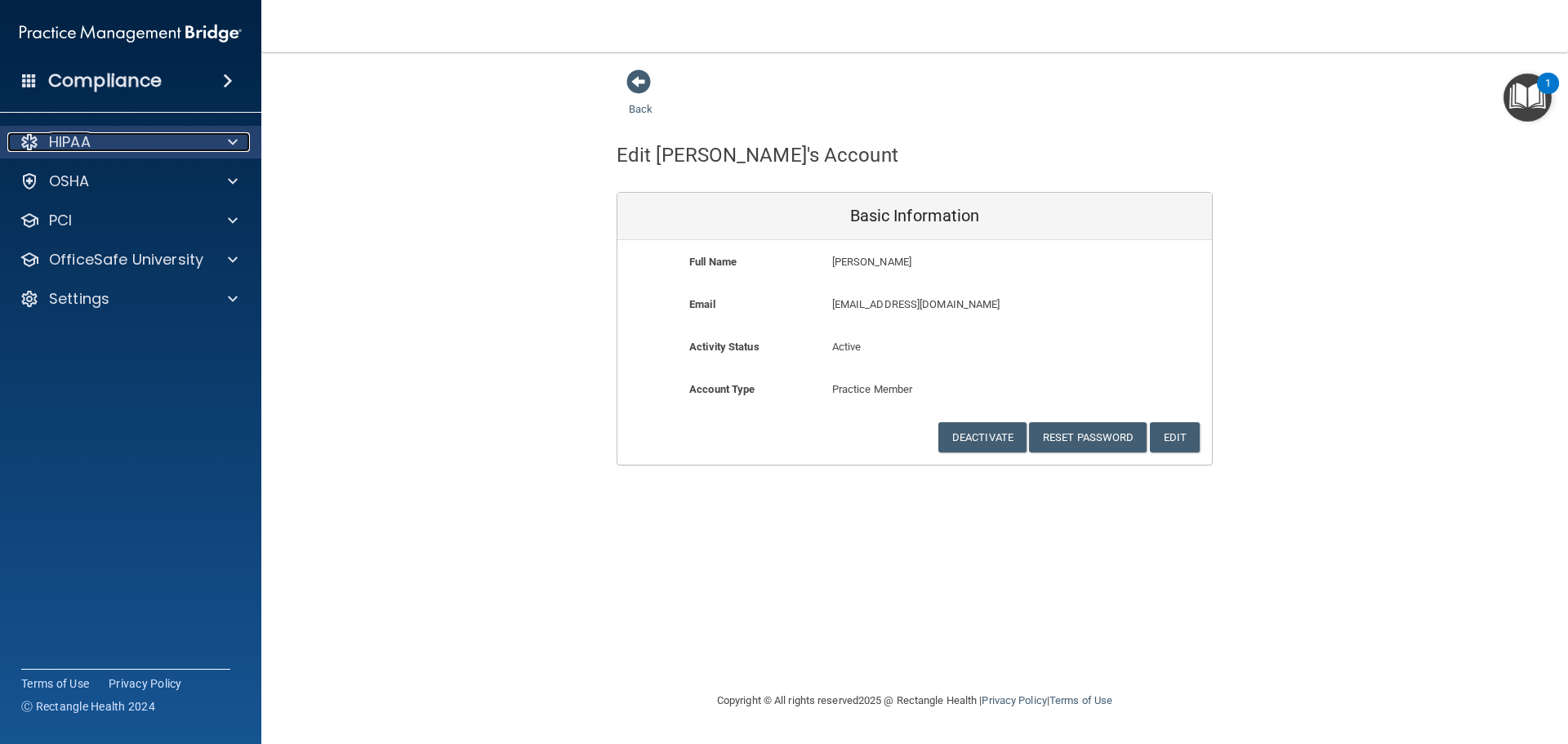
click at [183, 136] on div "HIPAA" at bounding box center [108, 142] width 203 height 20
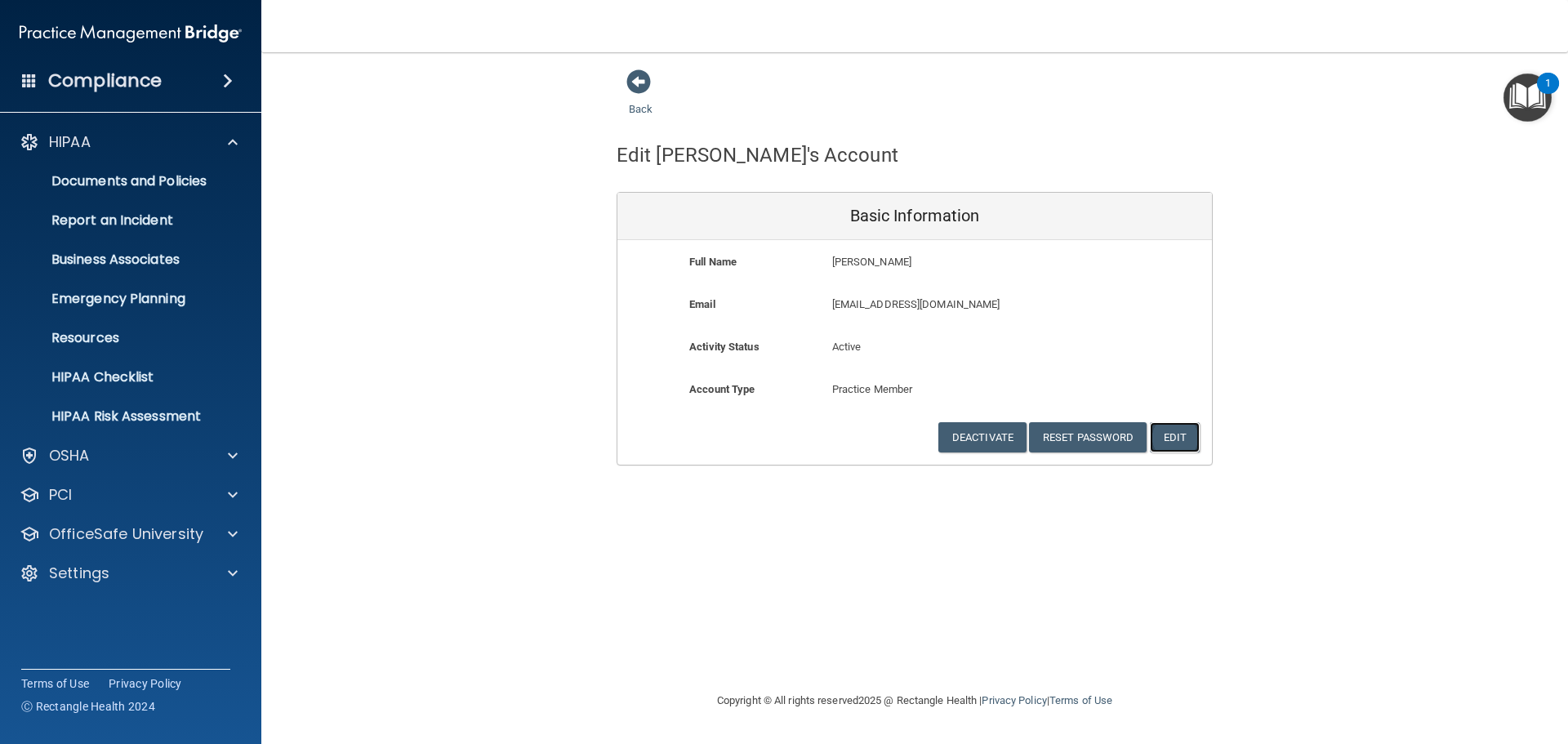
click at [1160, 435] on button "Edit" at bounding box center [1175, 437] width 50 height 30
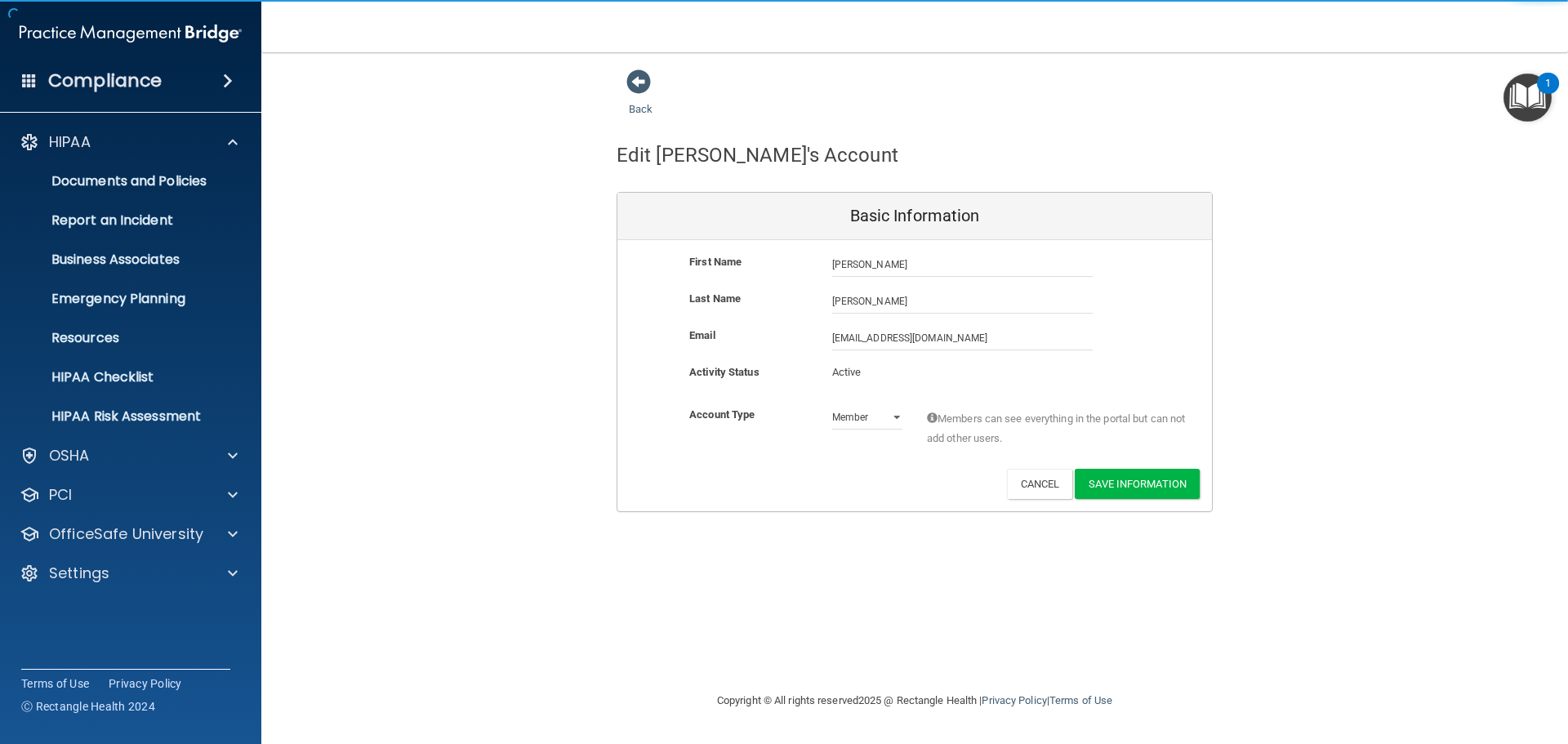
click at [1310, 402] on div "Back Edit Abigail's Account Basic Information First Name Abigail Newcomb Abigai…" at bounding box center [915, 291] width 1241 height 443
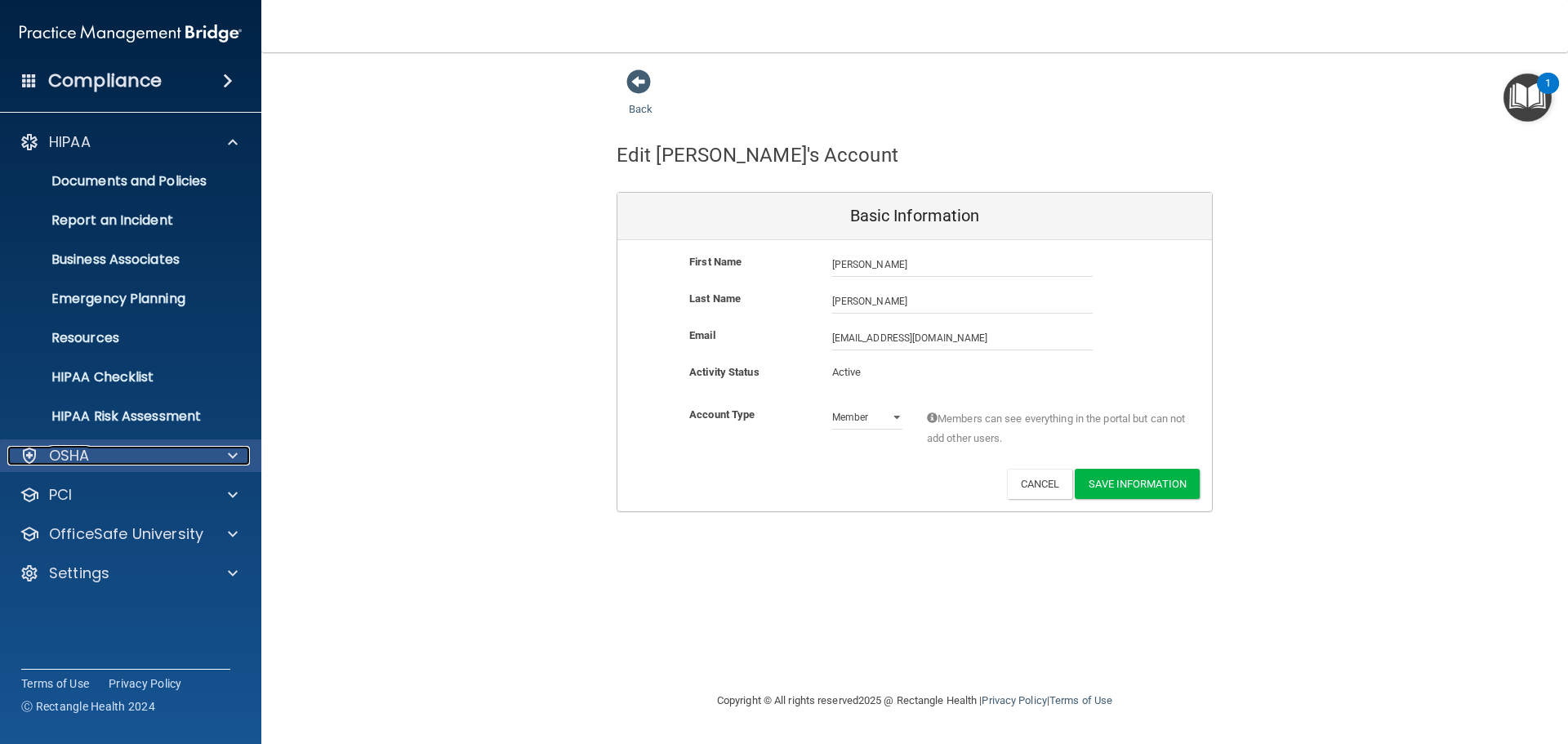
click at [170, 453] on div "OSHA" at bounding box center [108, 456] width 203 height 20
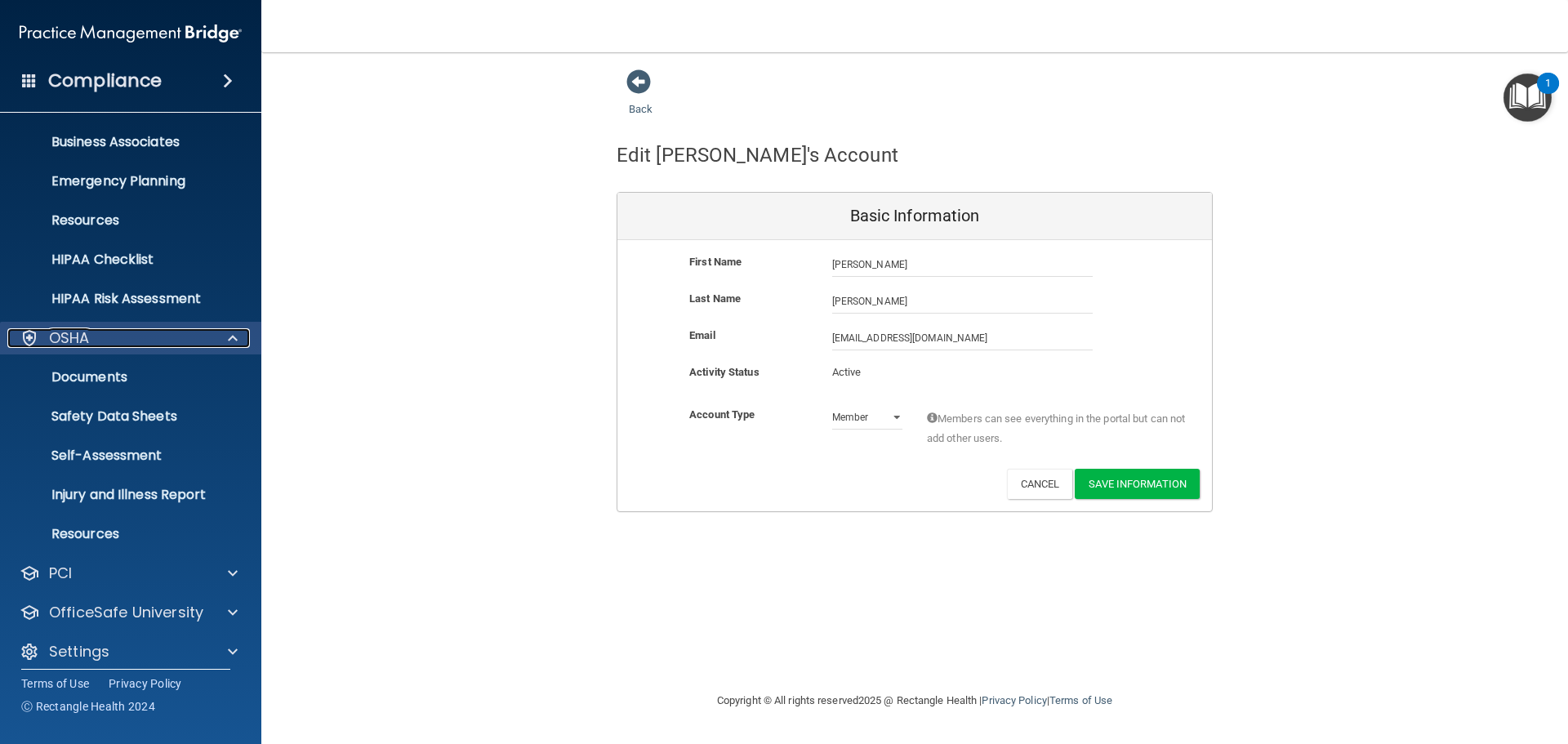
scroll to position [130, 0]
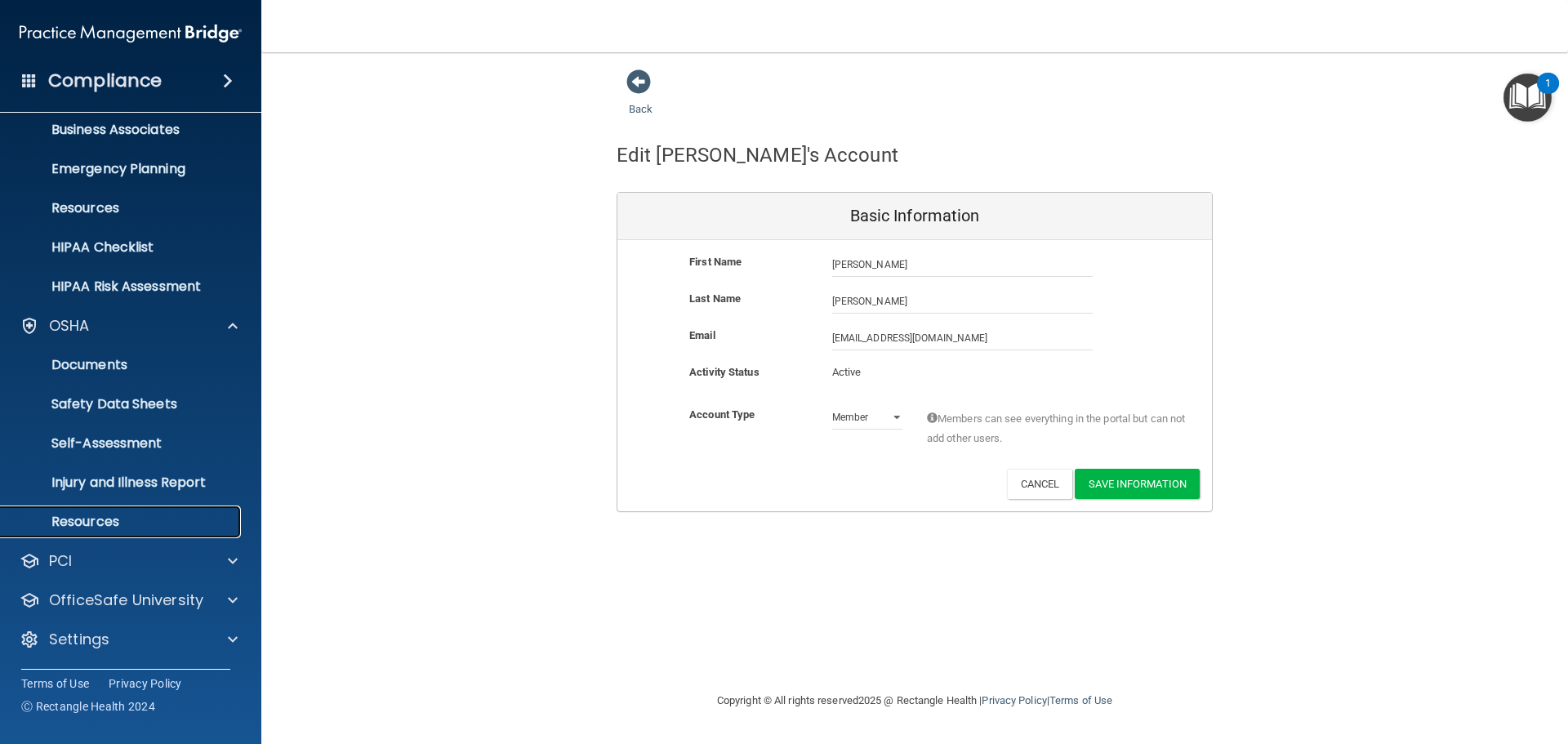
click at [136, 514] on p "Resources" at bounding box center [122, 522] width 223 height 16
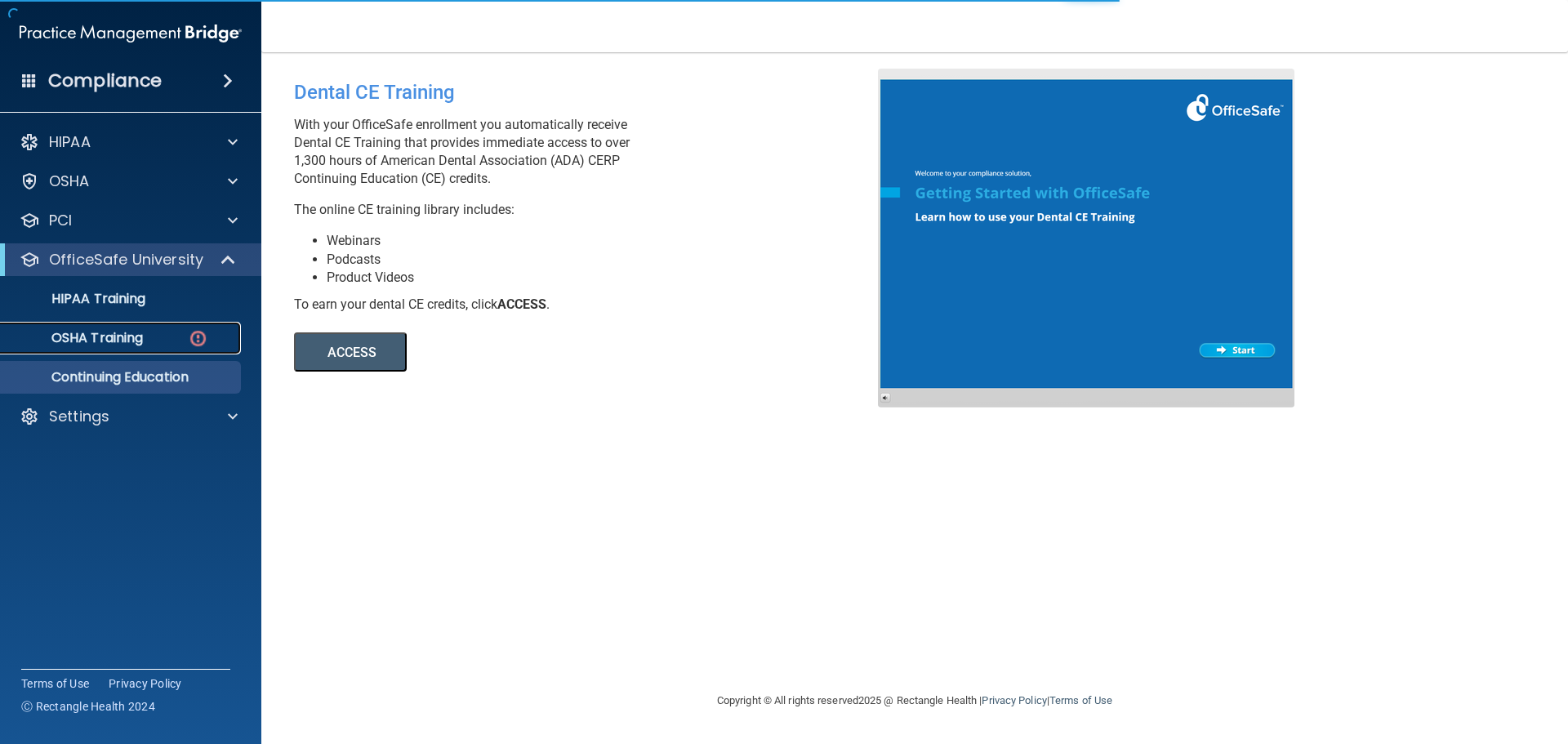
click at [126, 343] on p "OSHA Training" at bounding box center [76, 338] width 132 height 16
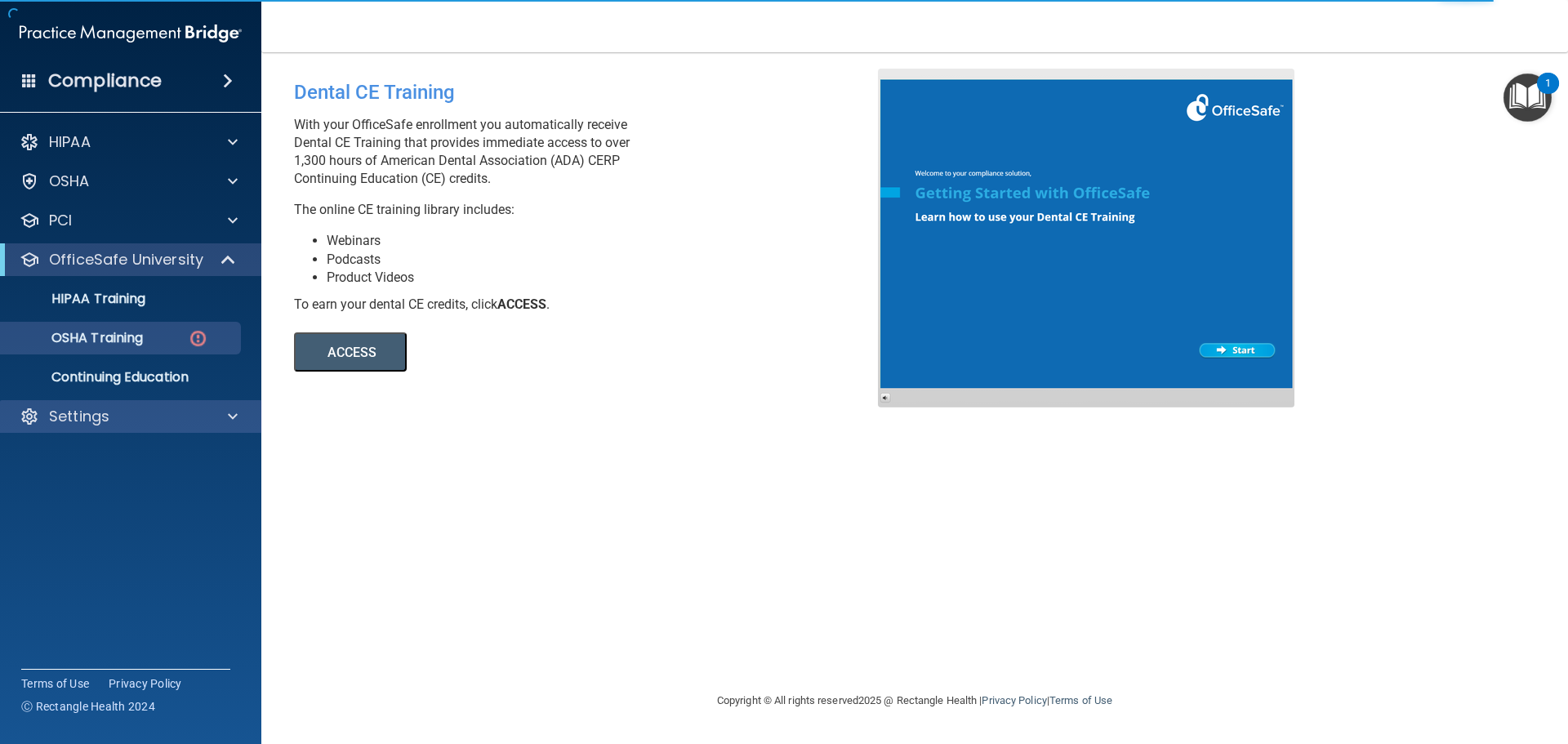
click at [97, 405] on div "Settings" at bounding box center [131, 417] width 262 height 33
click at [221, 416] on div at bounding box center [231, 417] width 41 height 20
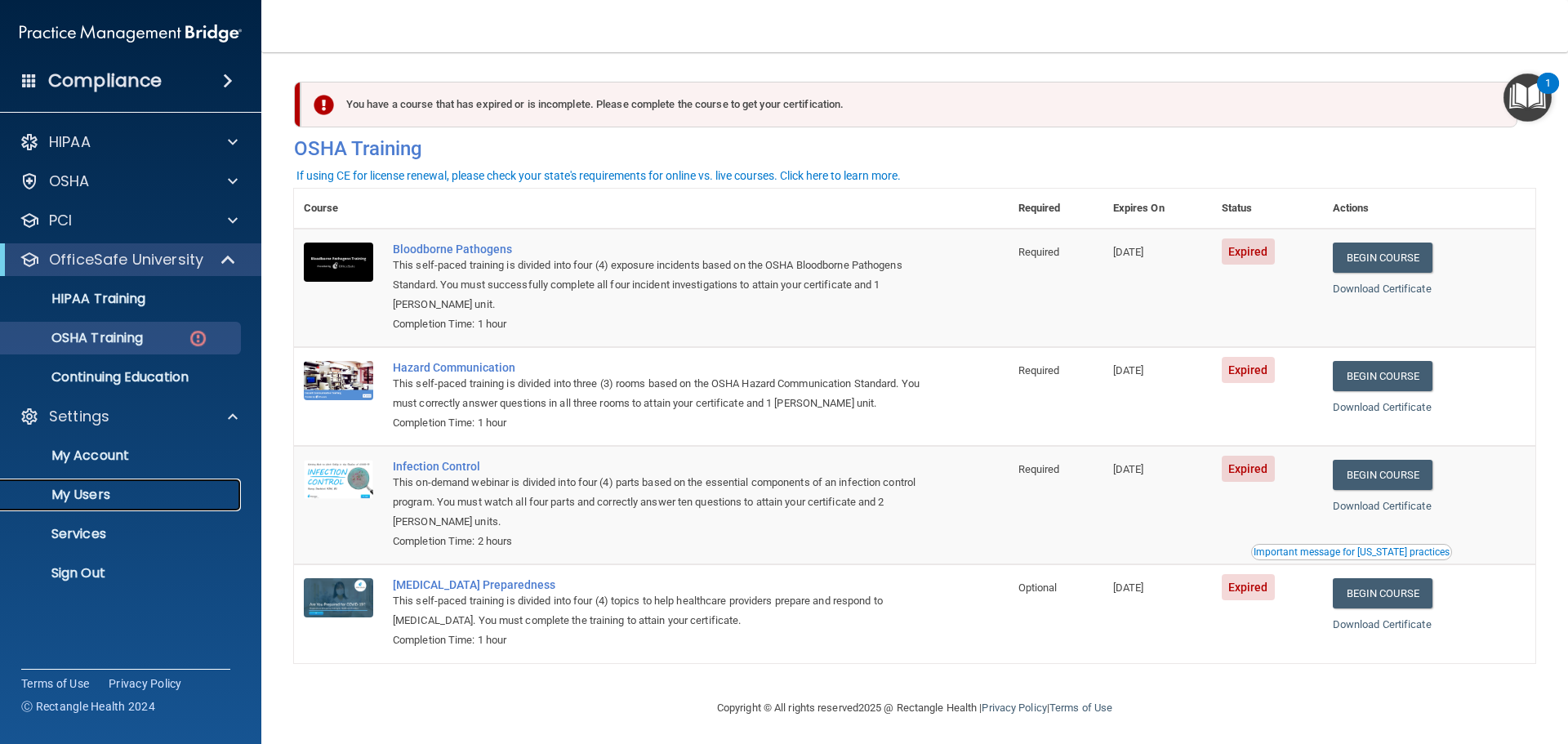
click at [93, 497] on p "My Users" at bounding box center [122, 495] width 223 height 16
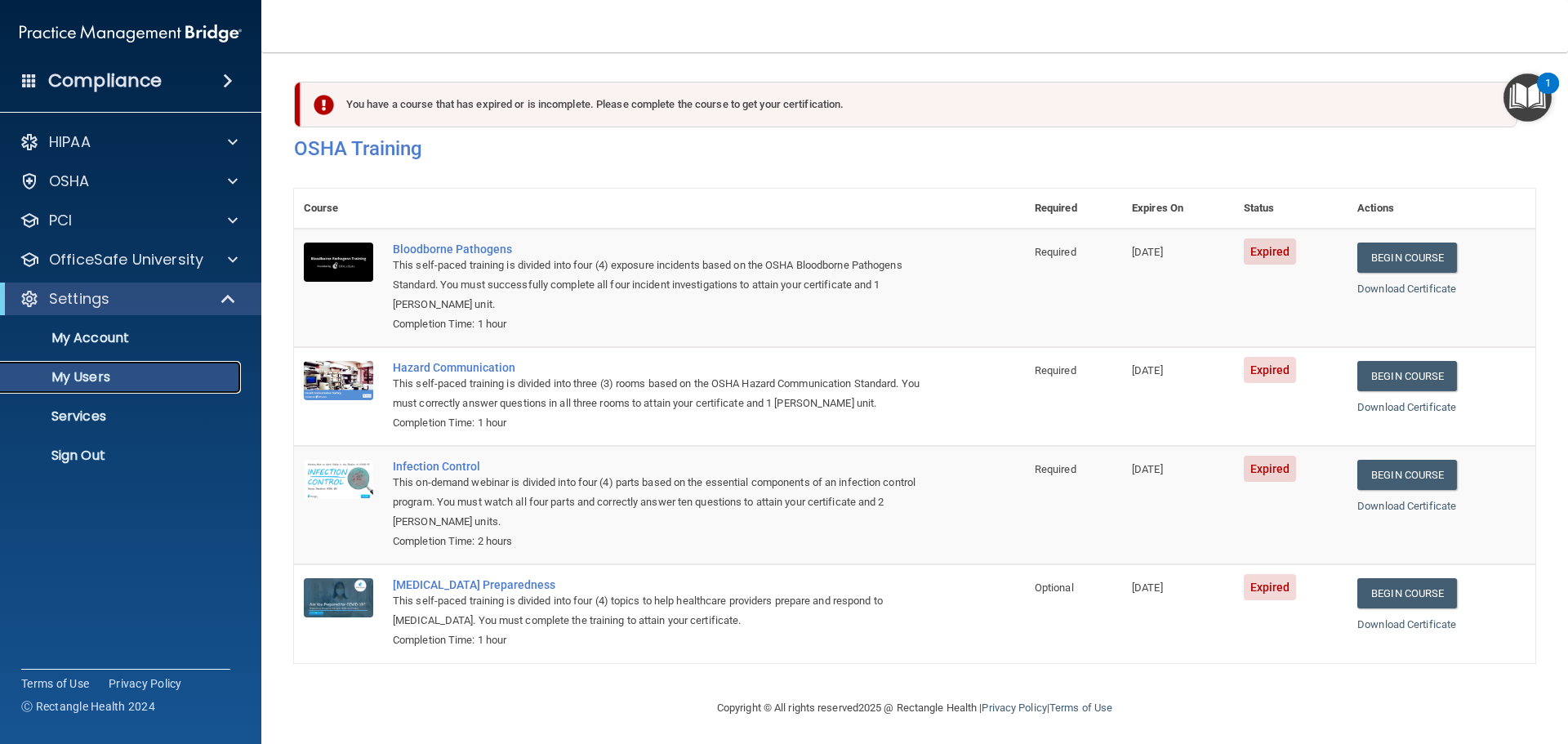
select select "20"
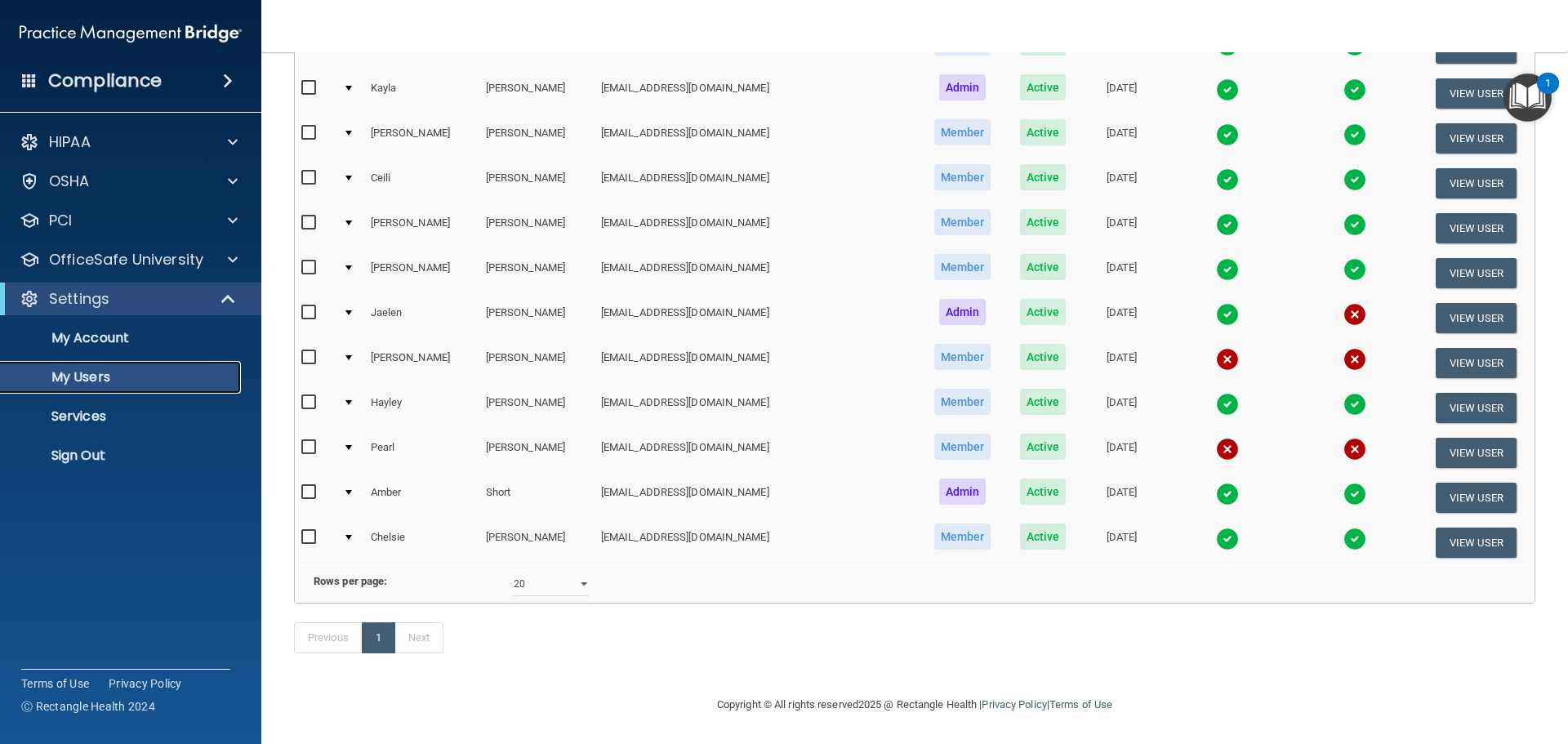
scroll to position [256, 0]
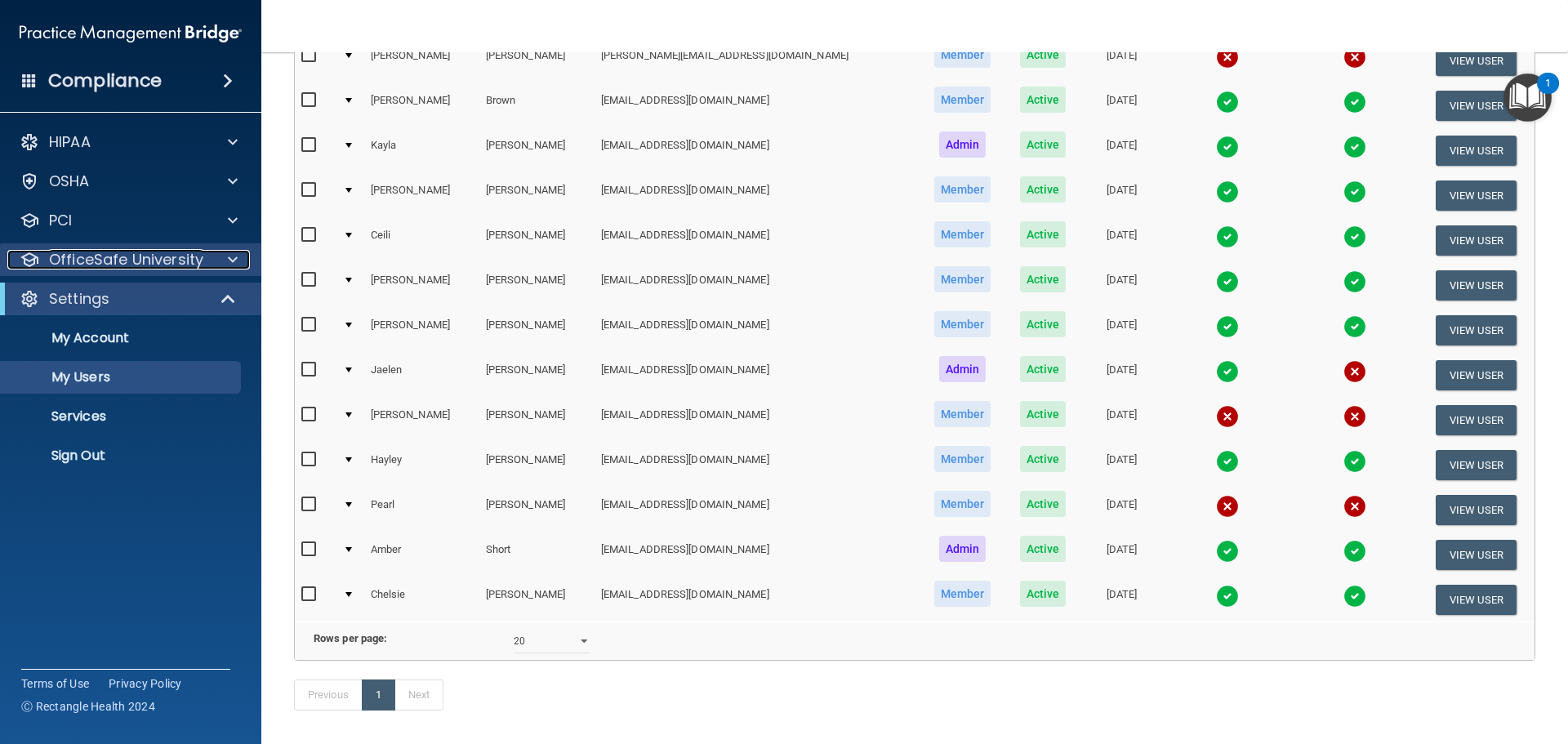
click at [214, 260] on div at bounding box center [231, 259] width 41 height 20
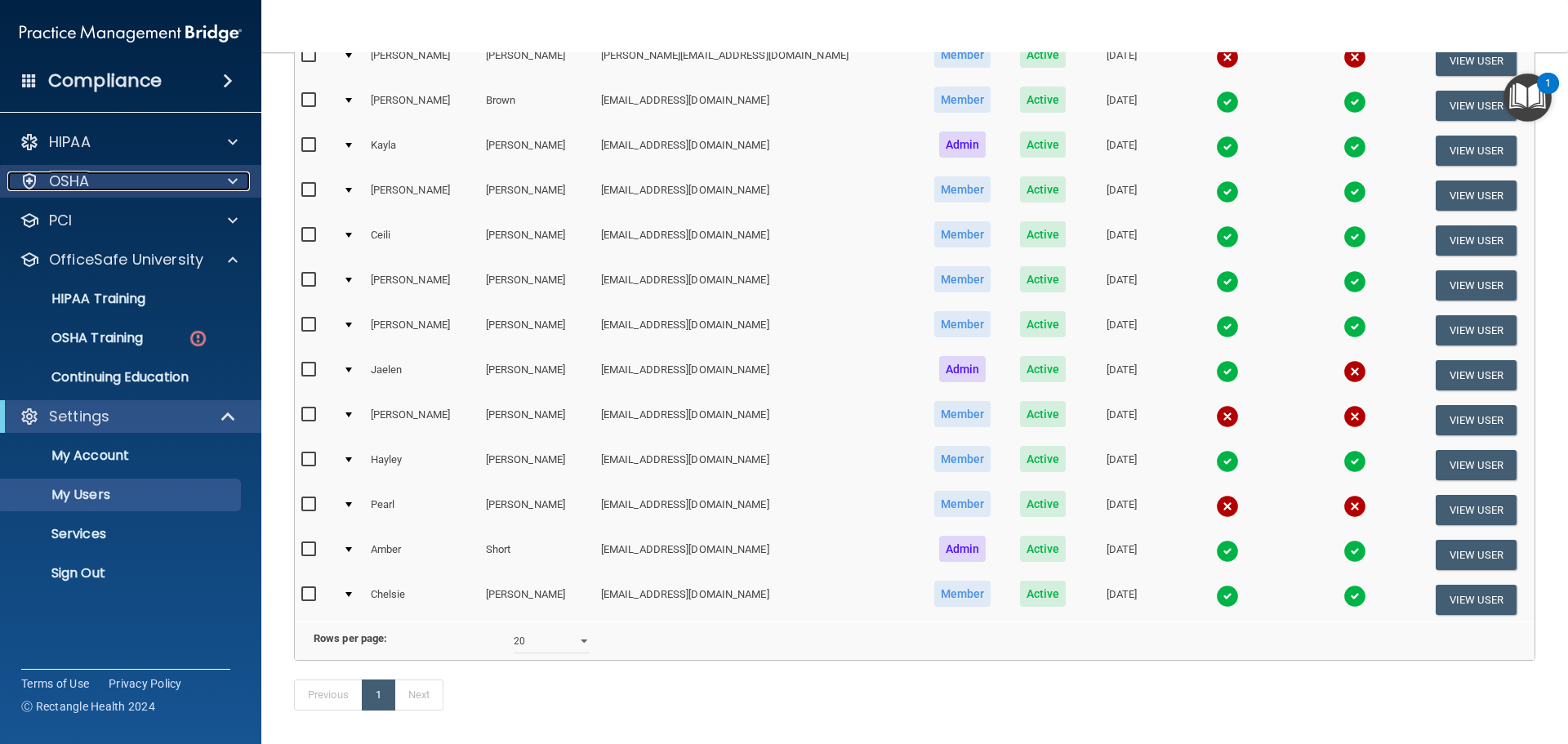
click at [231, 174] on span at bounding box center [233, 181] width 10 height 20
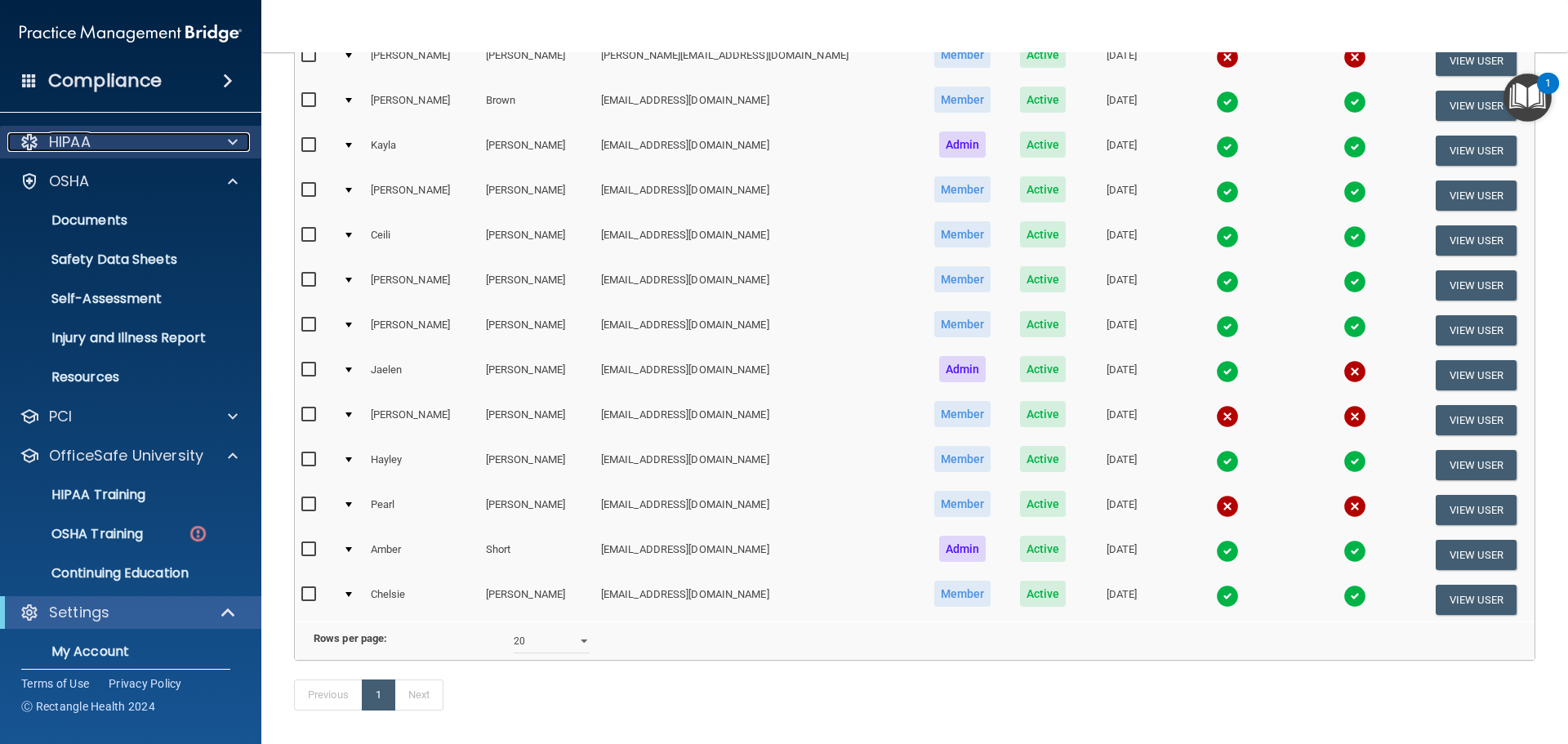
click at [232, 138] on span at bounding box center [233, 142] width 10 height 20
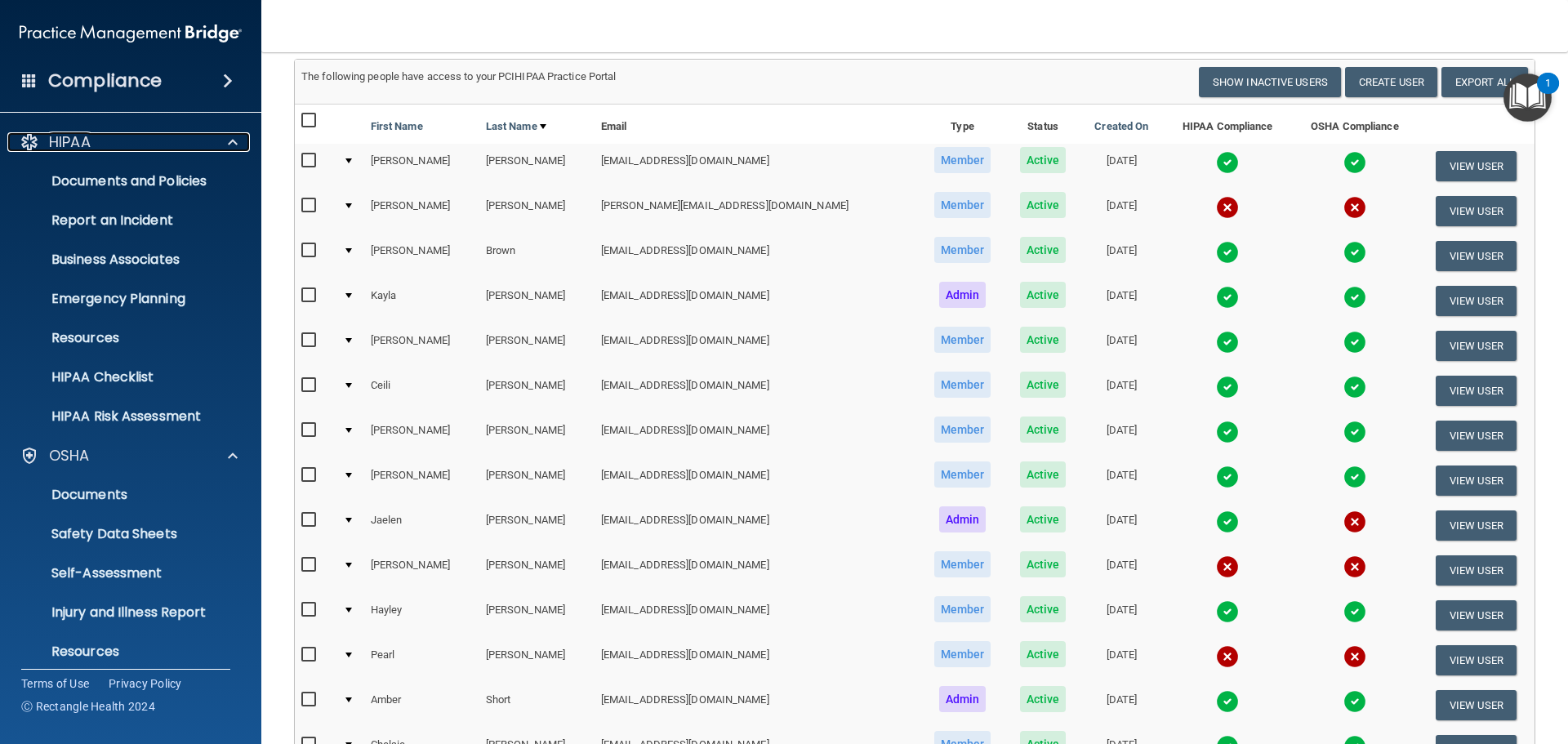
scroll to position [0, 0]
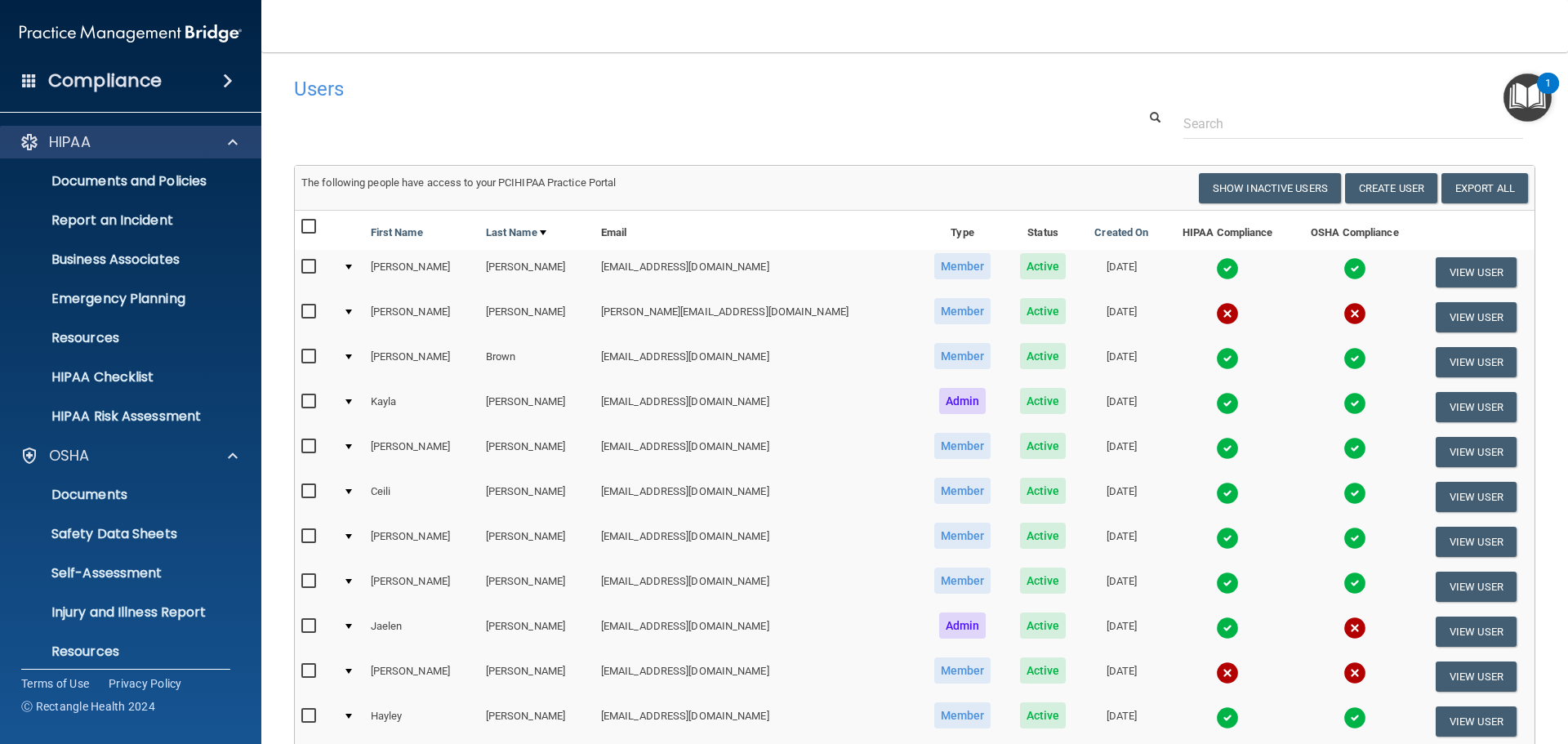
click at [89, 154] on div "HIPAA" at bounding box center [131, 142] width 262 height 33
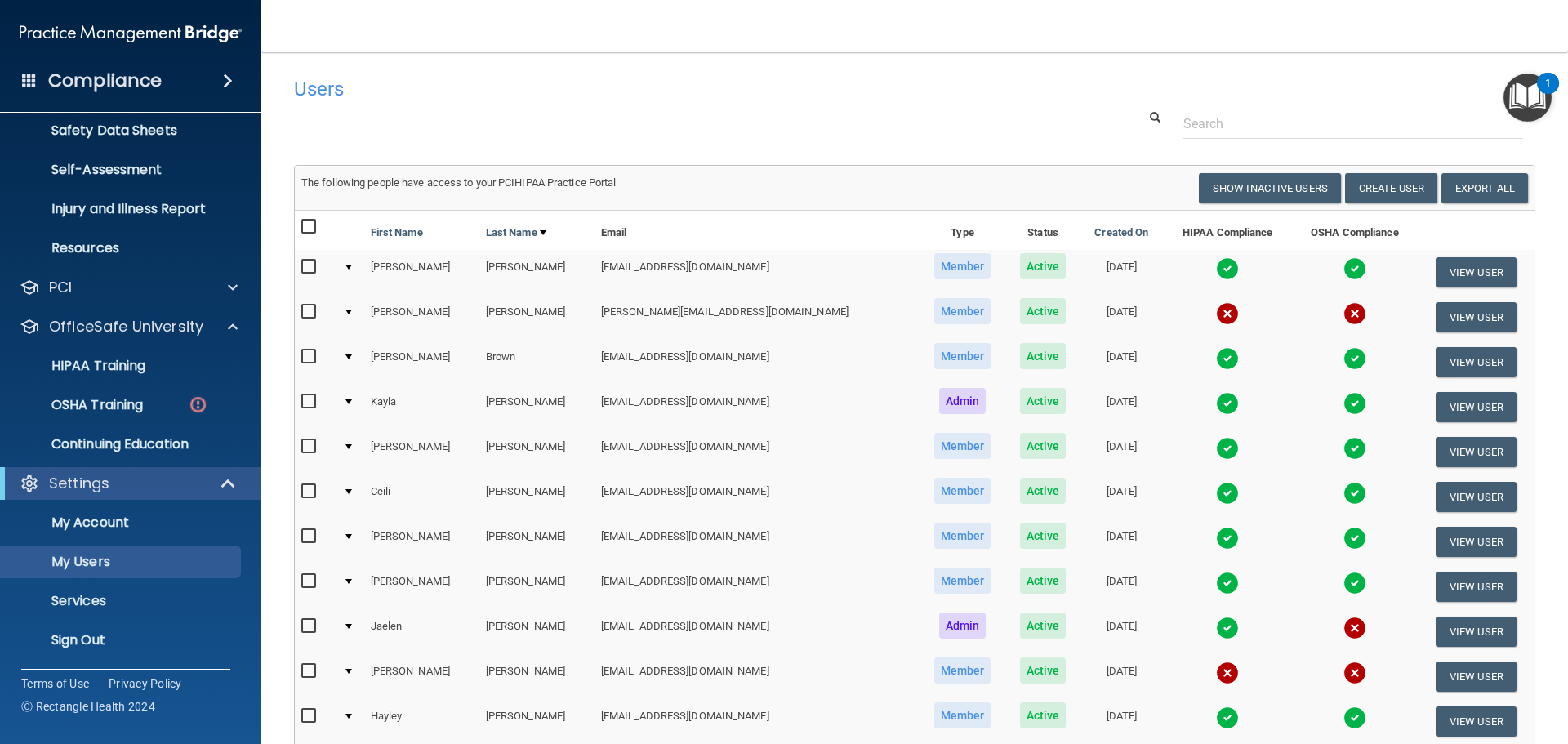
scroll to position [405, 0]
click at [144, 369] on p "HIPAA Training" at bounding box center [78, 365] width 135 height 16
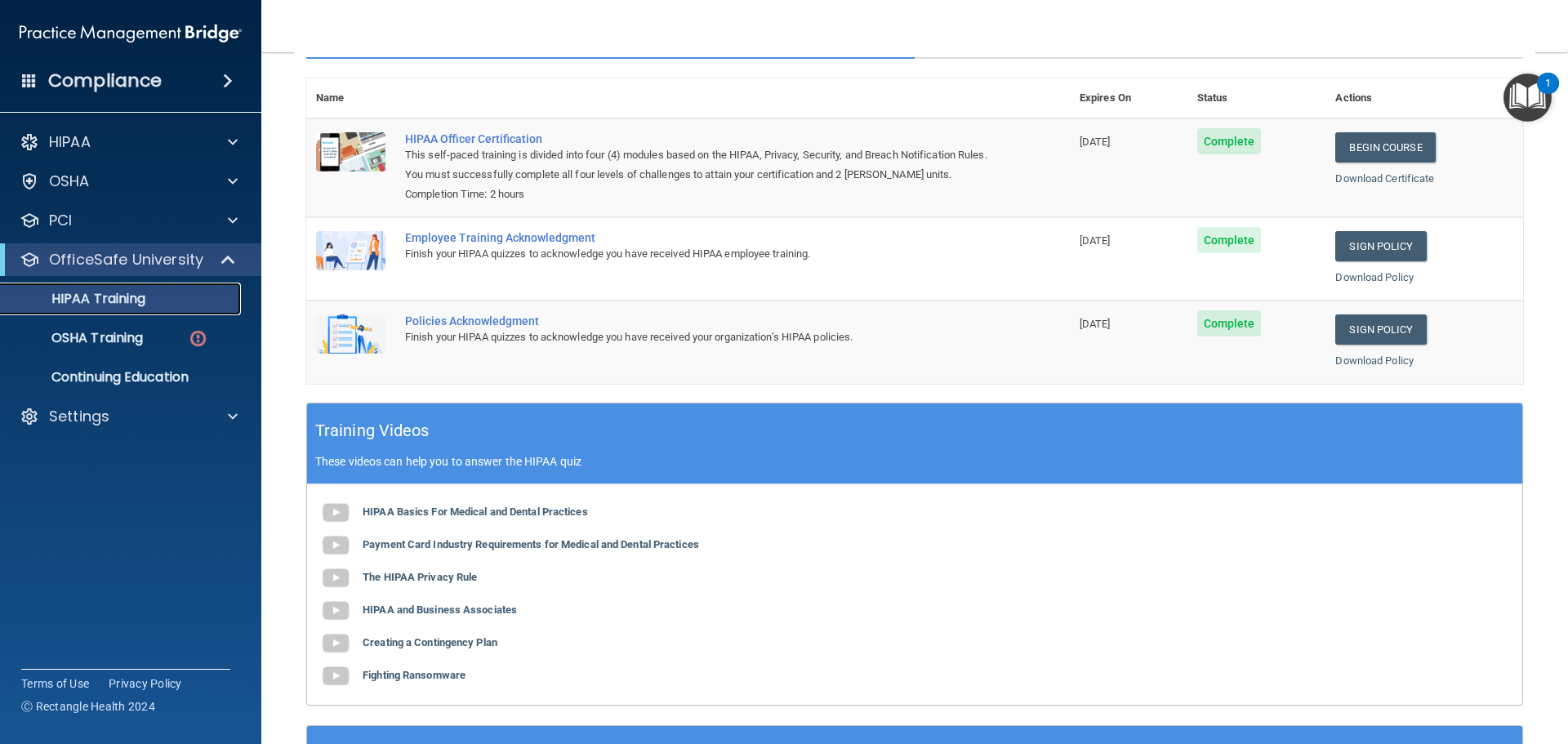
scroll to position [9, 0]
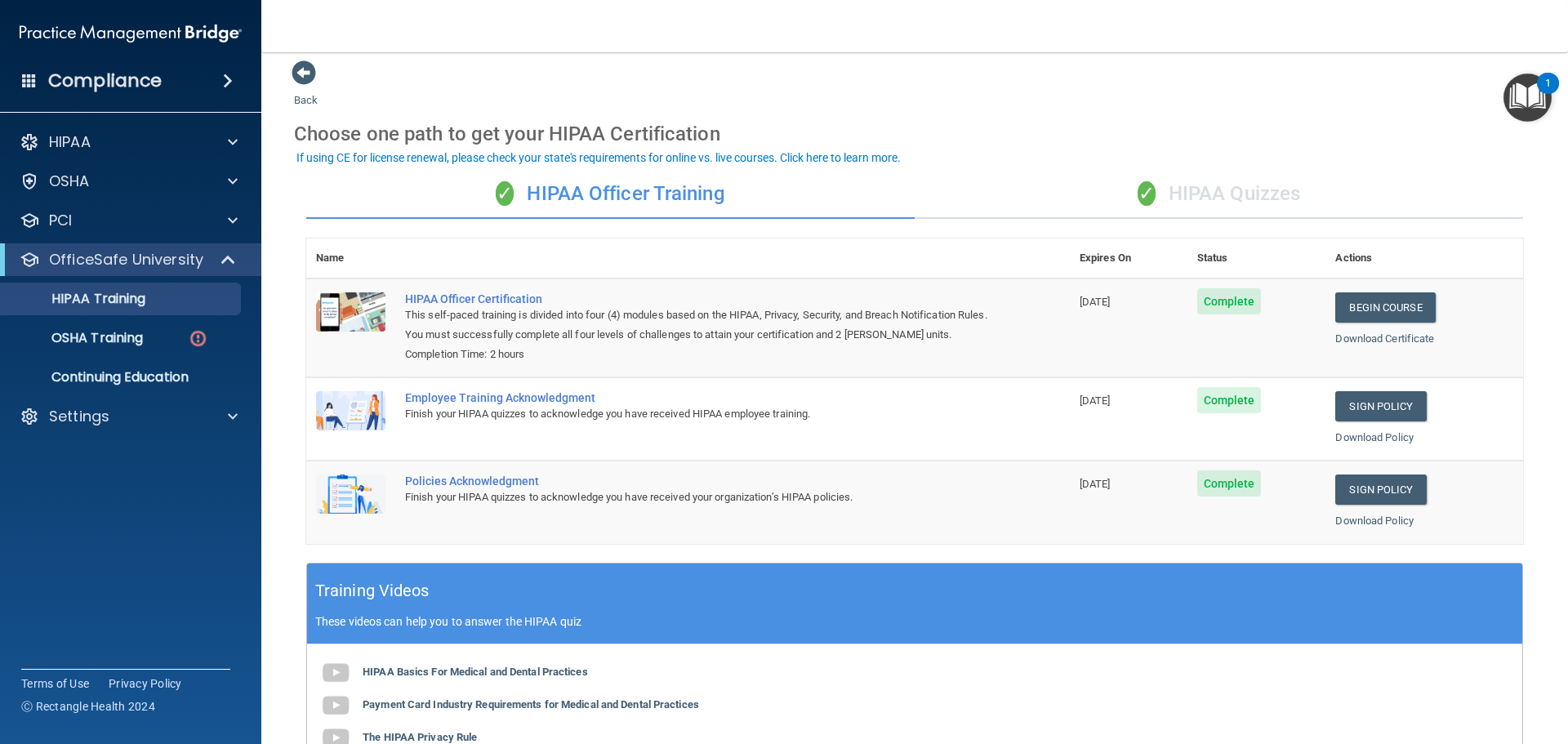
click at [308, 87] on div "Back Choose one path to get your HIPAA Certification ✓ HIPAA Officer Training ✓…" at bounding box center [915, 532] width 1241 height 945
click at [308, 80] on span at bounding box center [304, 73] width 25 height 25
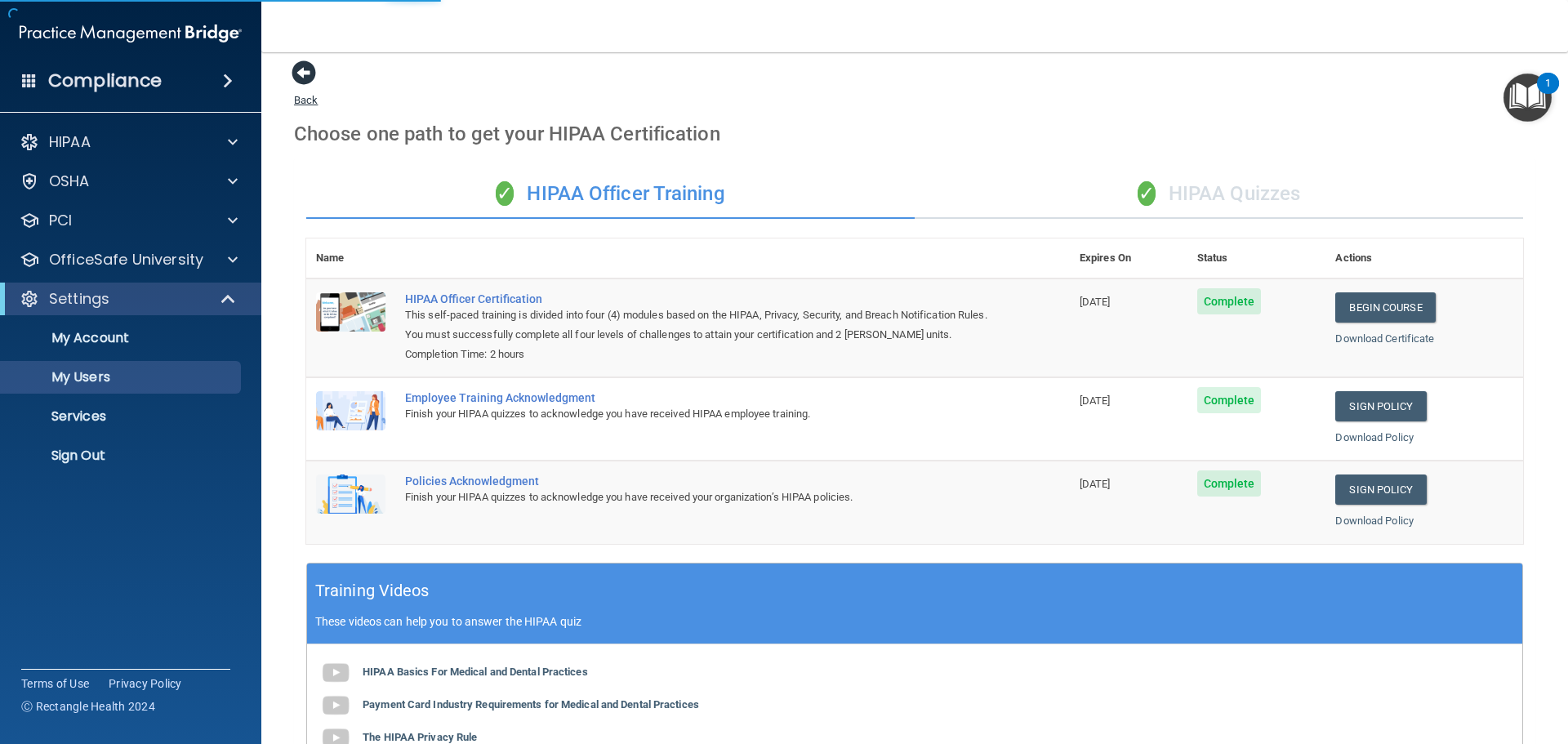
select select "20"
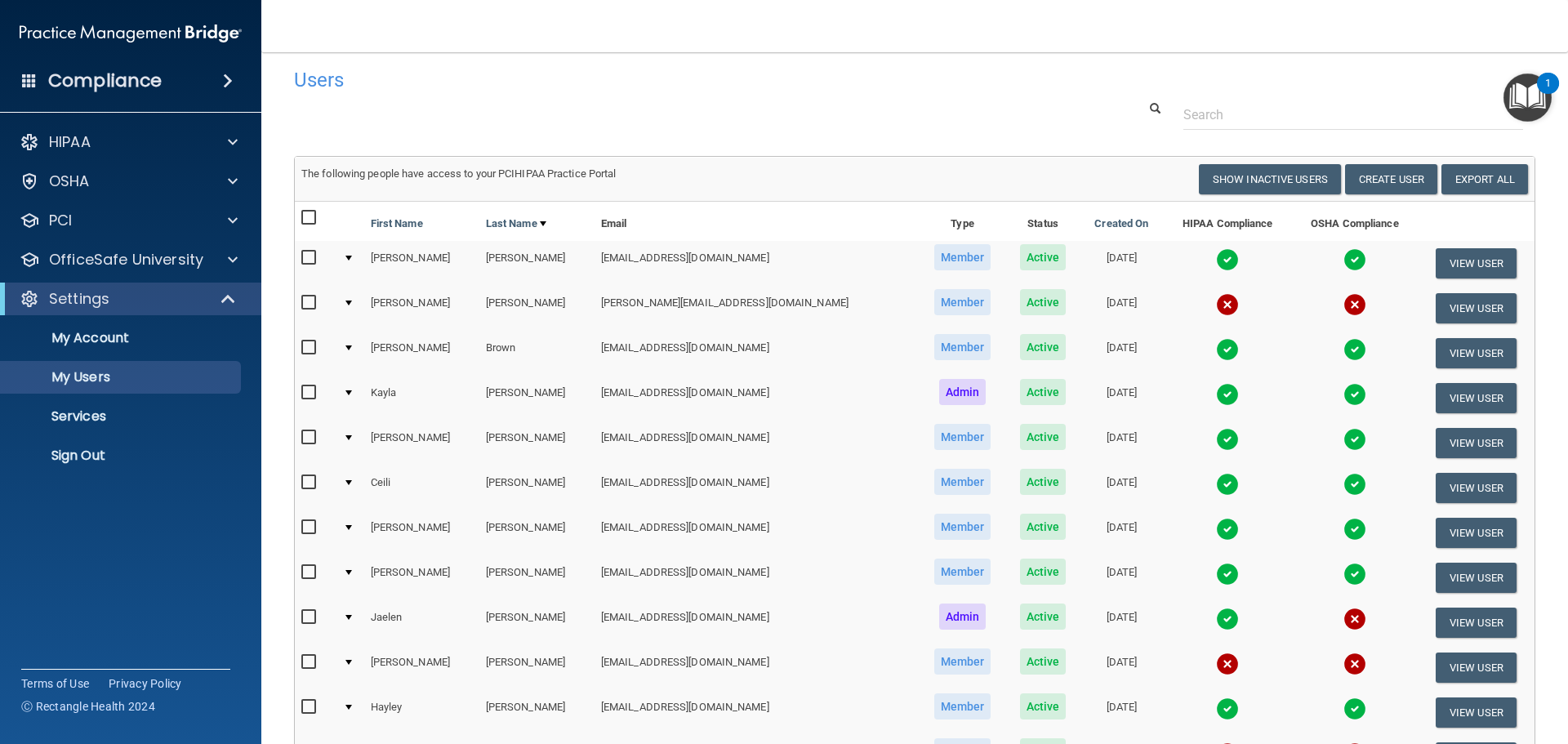
scroll to position [338, 0]
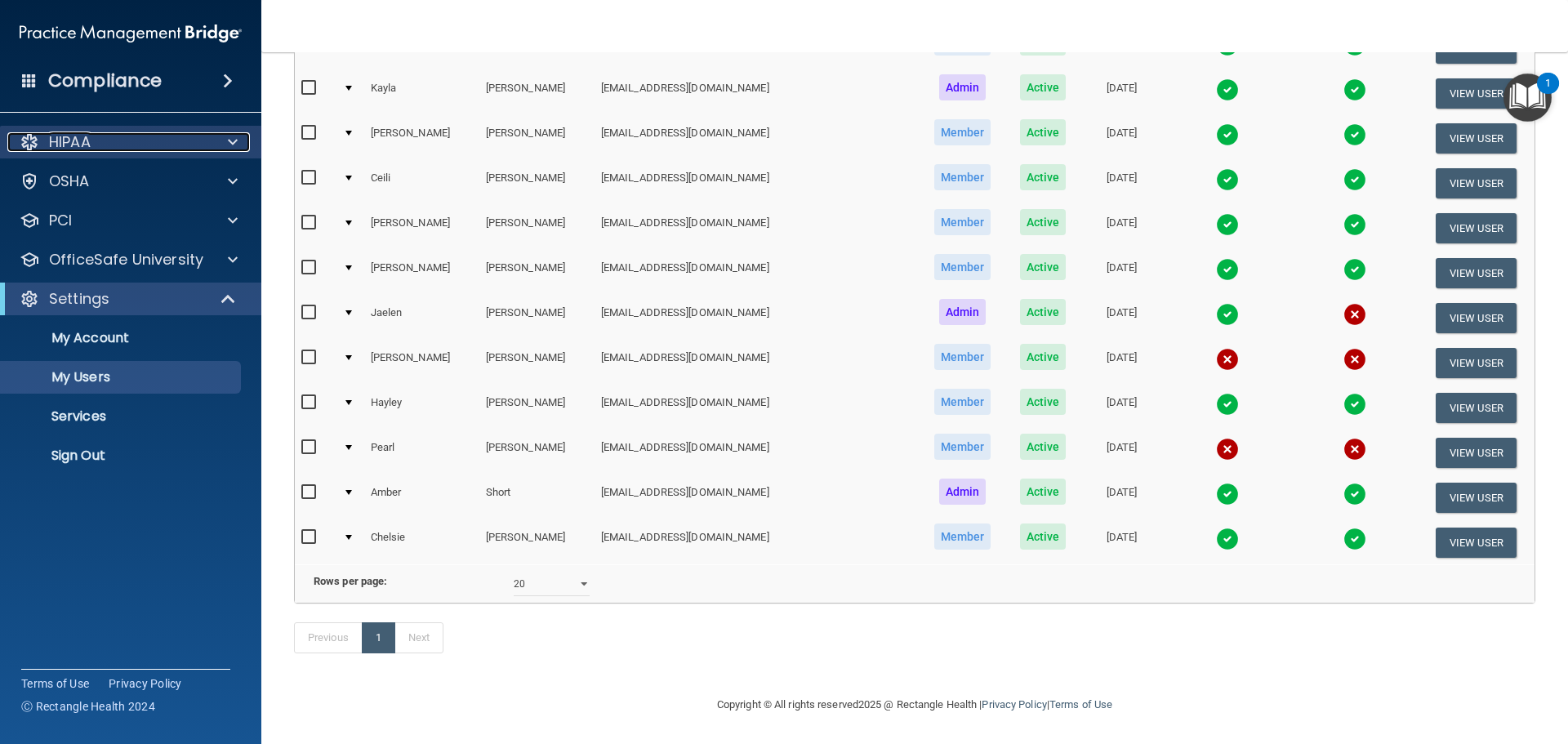
click at [160, 138] on div "HIPAA" at bounding box center [108, 142] width 203 height 20
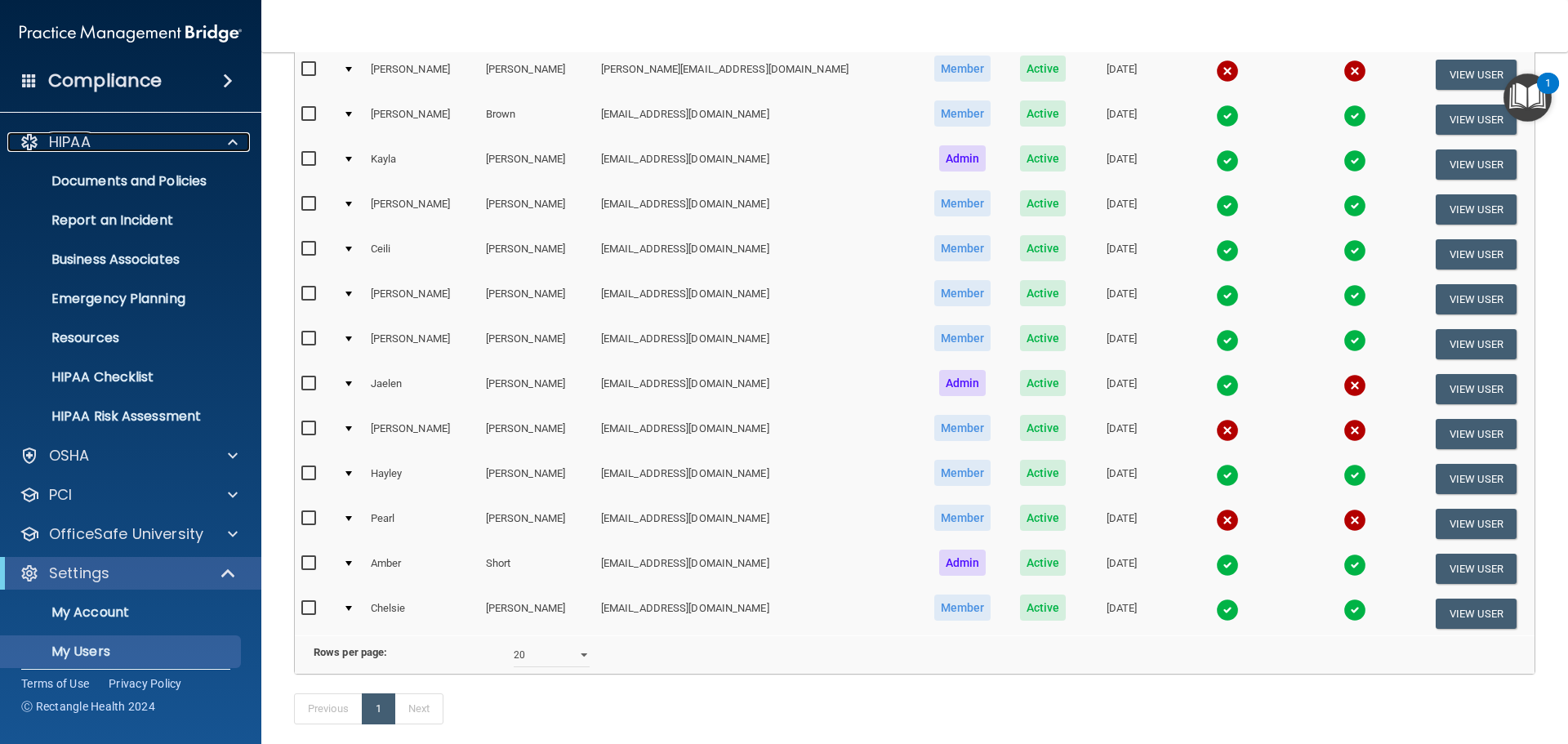
scroll to position [0, 0]
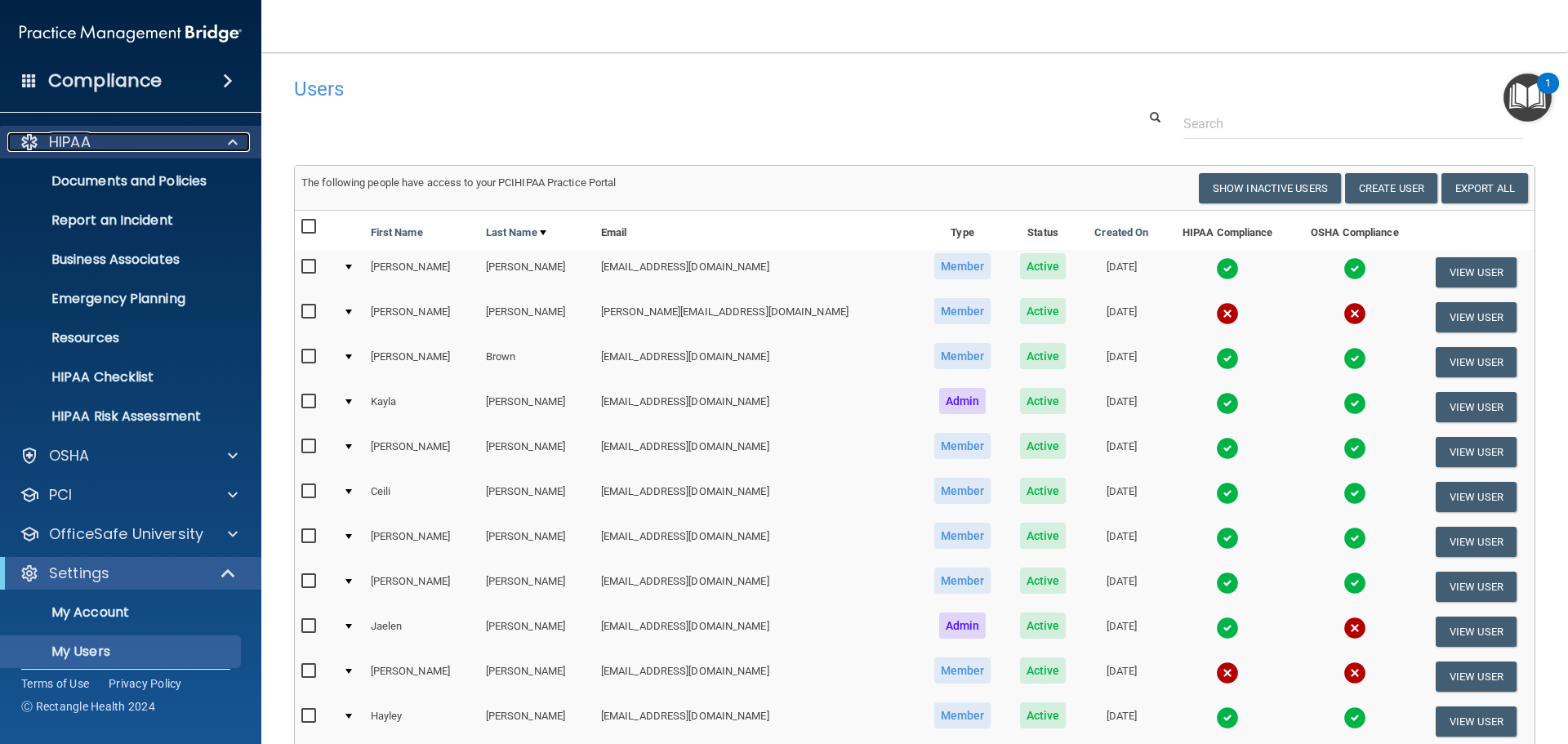
click at [109, 149] on div "HIPAA" at bounding box center [108, 142] width 203 height 20
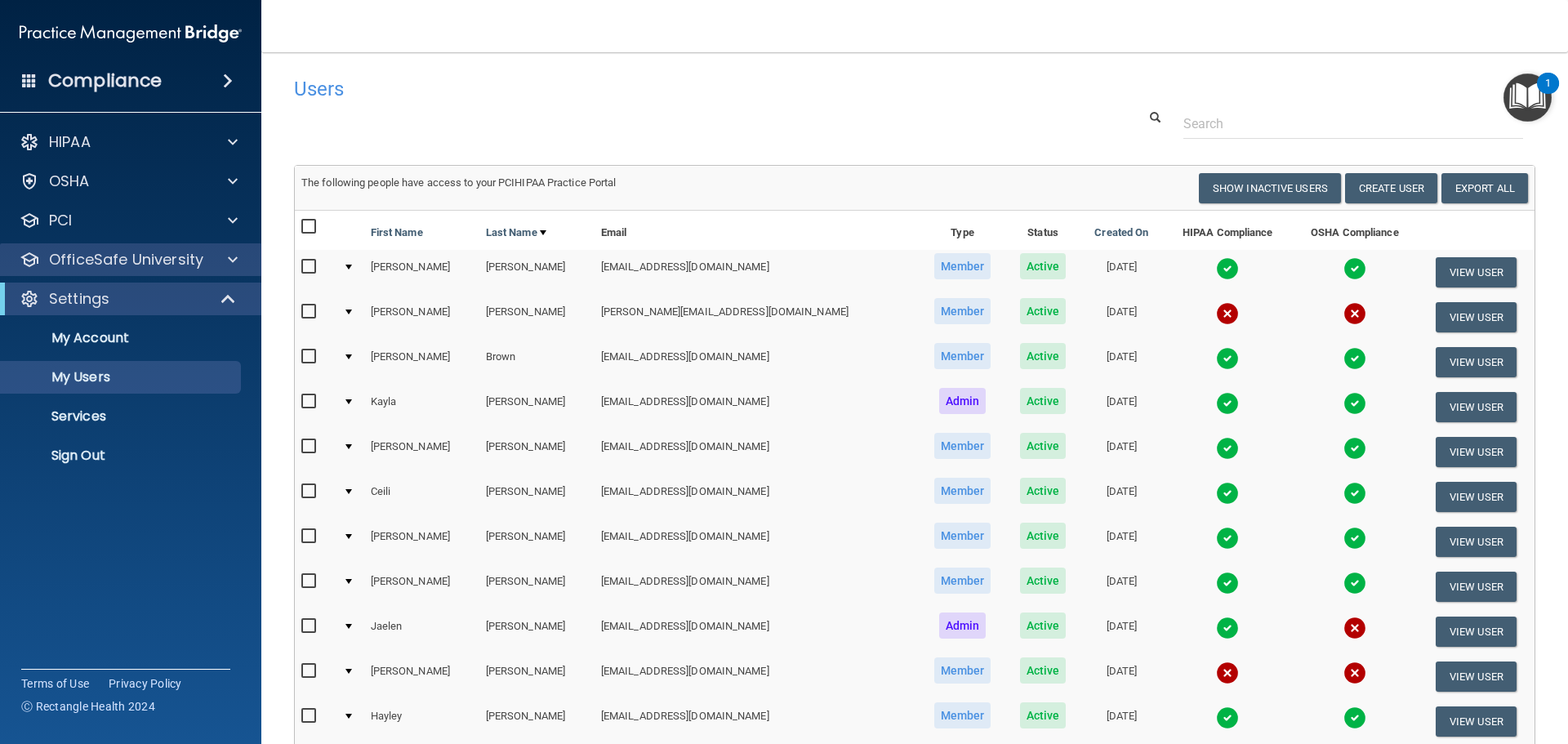
click at [116, 273] on div "OfficeSafe University" at bounding box center [131, 260] width 262 height 33
click at [117, 259] on p "OfficeSafe University" at bounding box center [126, 259] width 154 height 20
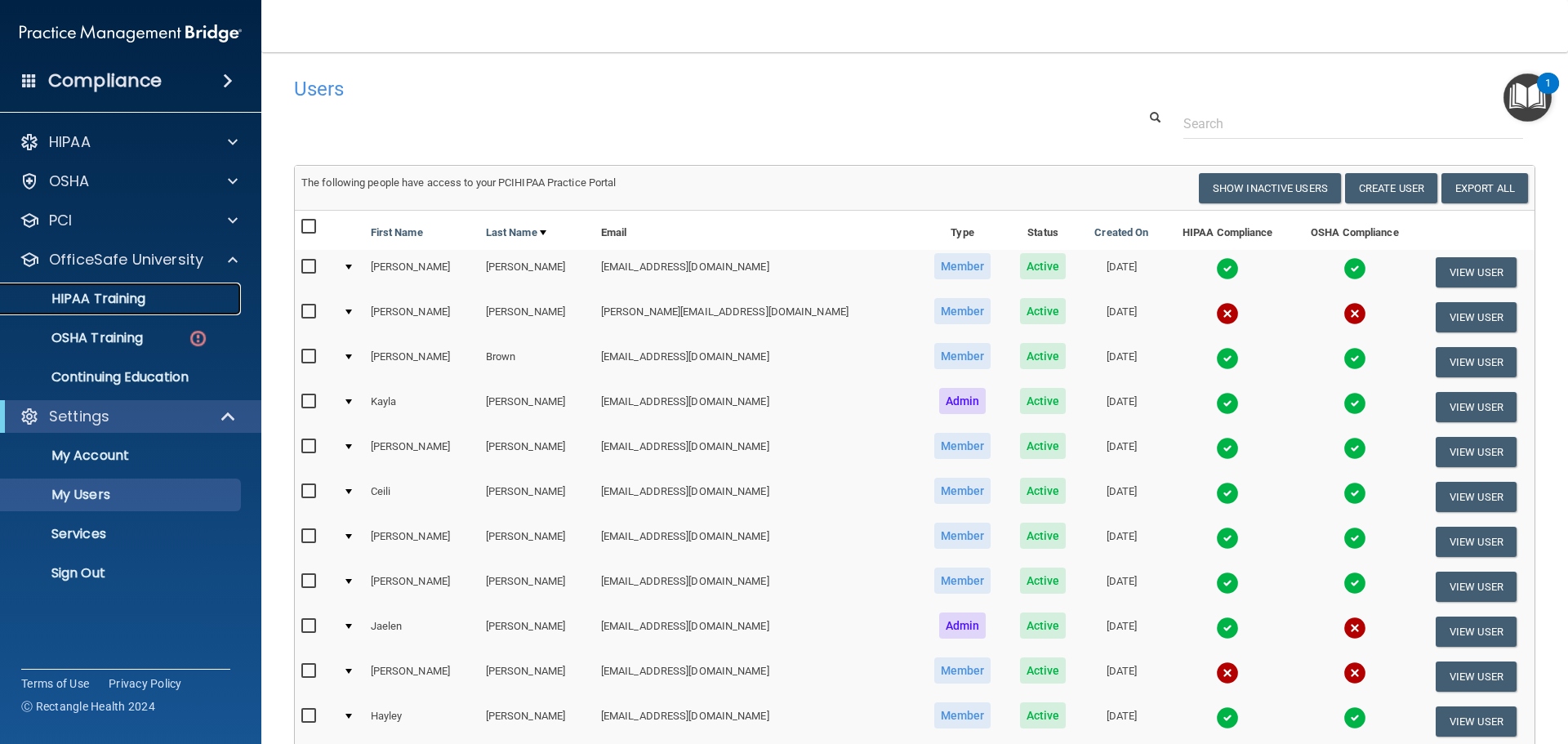
click at [108, 294] on p "HIPAA Training" at bounding box center [78, 299] width 135 height 16
